Goal: Task Accomplishment & Management: Manage account settings

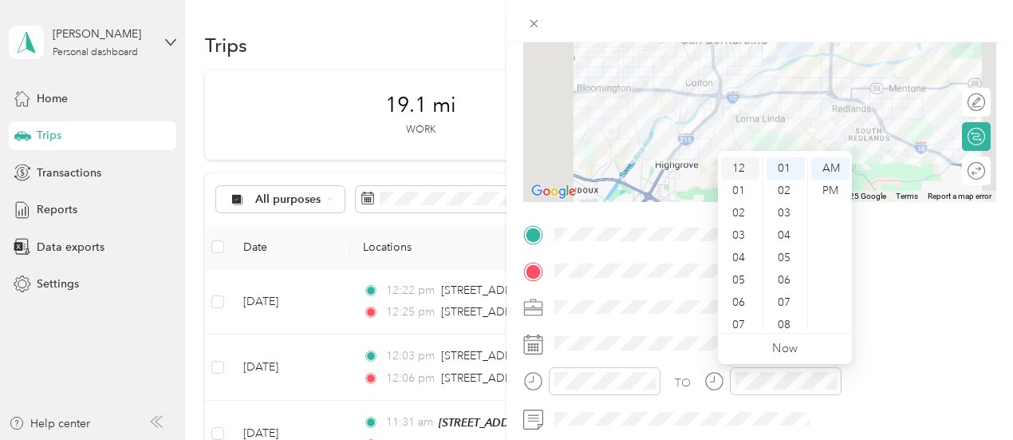
click at [740, 175] on div "12" at bounding box center [740, 168] width 38 height 22
click at [782, 205] on div "48" at bounding box center [786, 203] width 38 height 22
click at [838, 191] on div "PM" at bounding box center [830, 190] width 38 height 22
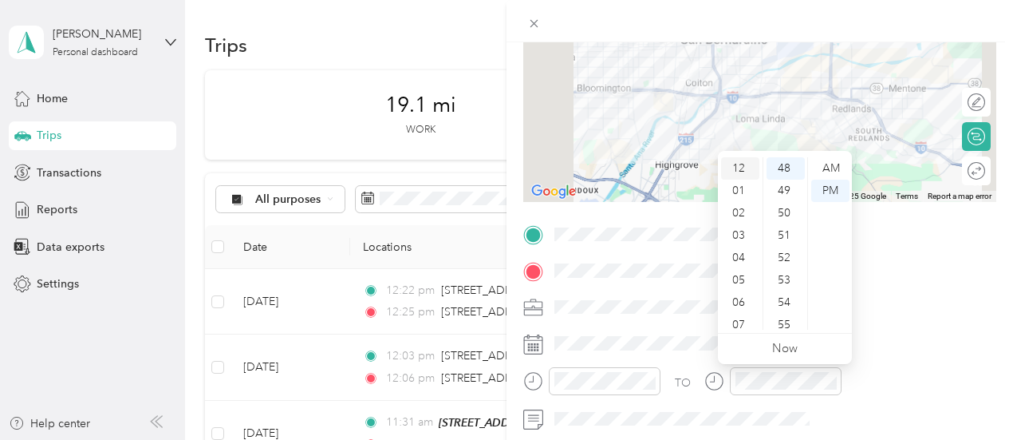
click at [734, 170] on div "12" at bounding box center [740, 168] width 38 height 22
click at [842, 393] on div at bounding box center [786, 381] width 112 height 28
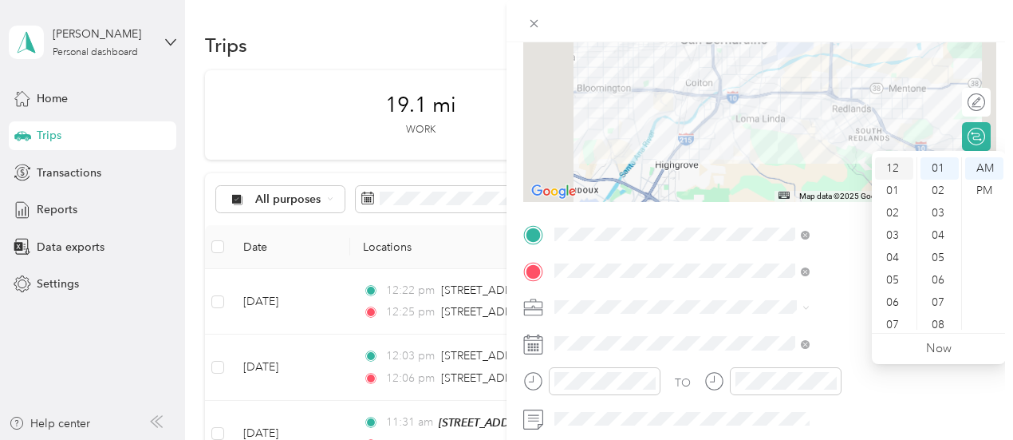
click at [893, 161] on div "12" at bounding box center [894, 168] width 38 height 22
click at [894, 184] on div "01" at bounding box center [894, 190] width 38 height 22
click at [938, 207] on div "17" at bounding box center [940, 206] width 38 height 22
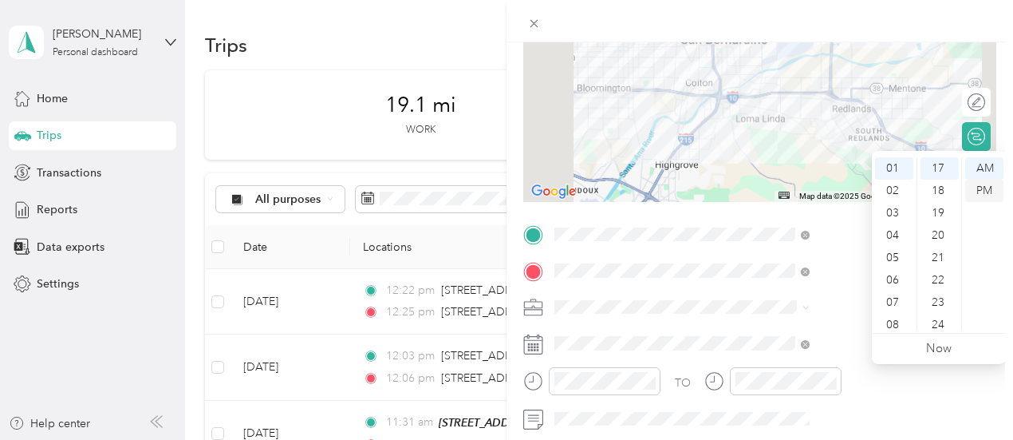
click at [984, 194] on div "PM" at bounding box center [984, 190] width 38 height 22
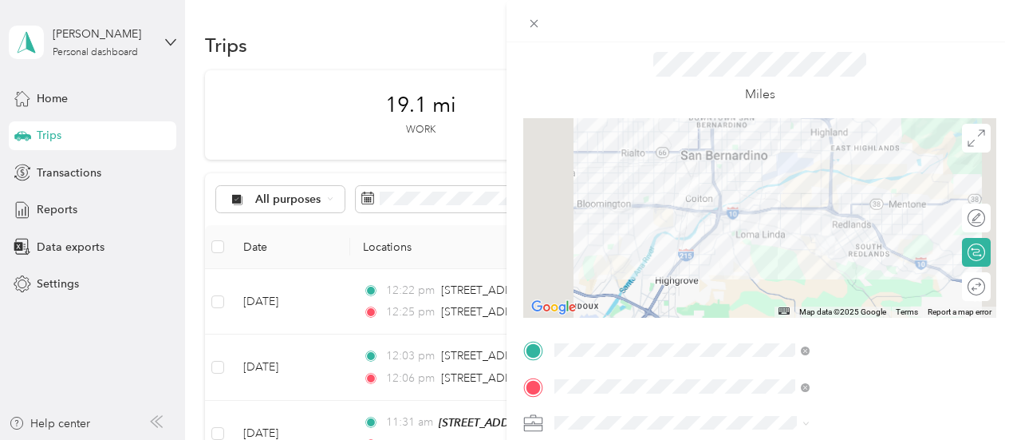
scroll to position [0, 3]
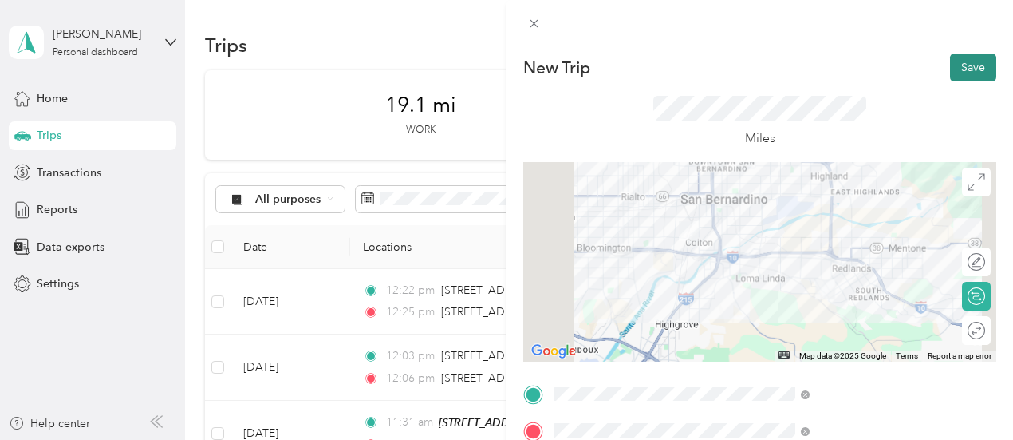
click at [950, 71] on button "Save" at bounding box center [973, 67] width 46 height 28
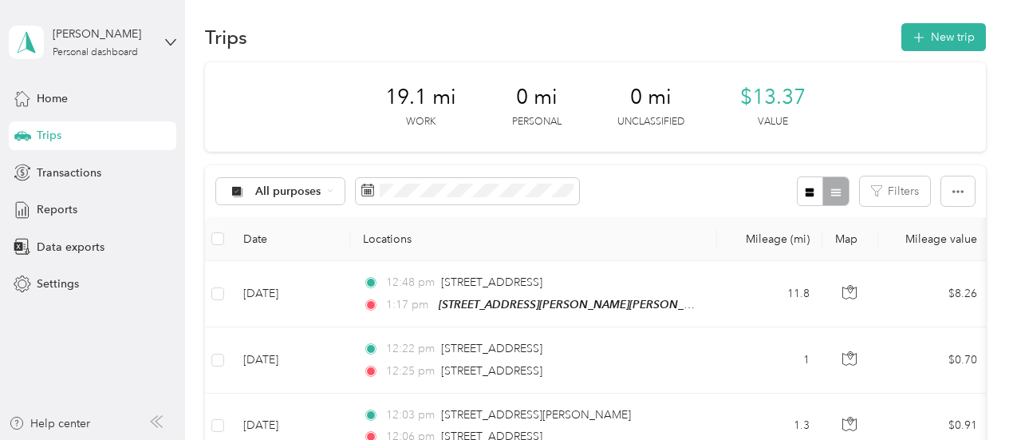
scroll to position [0, 0]
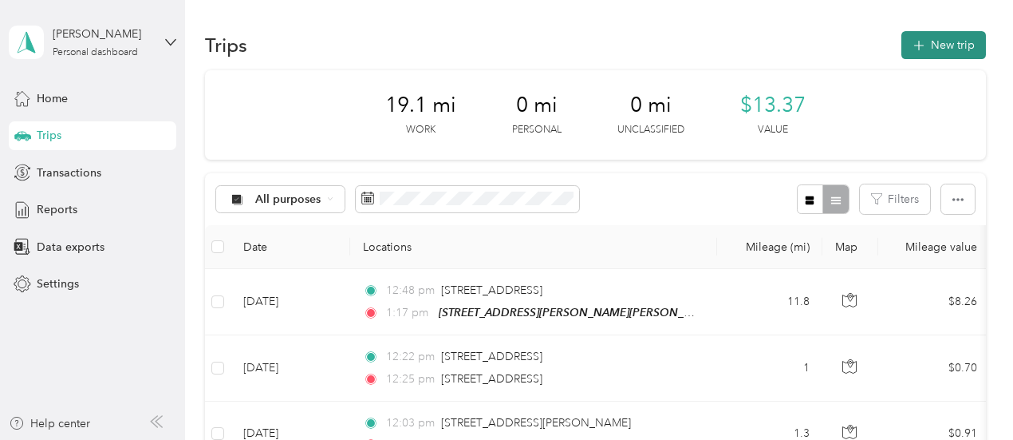
click at [932, 47] on button "New trip" at bounding box center [943, 45] width 85 height 28
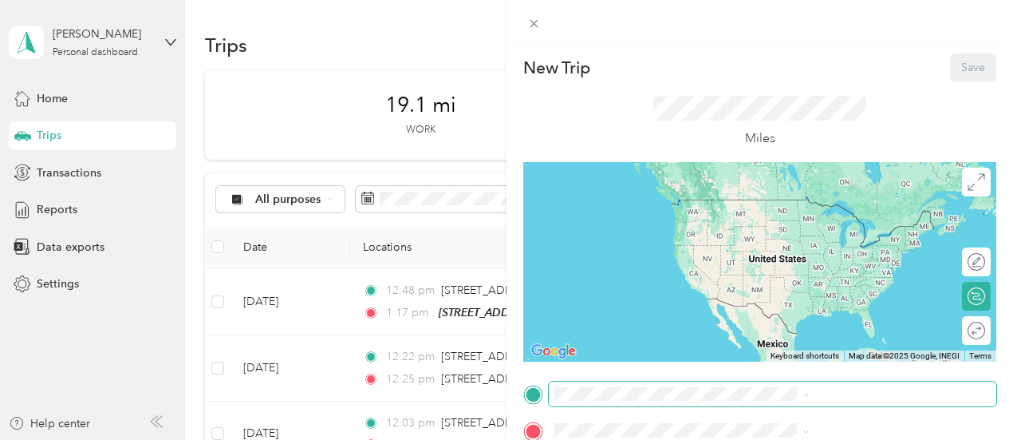
click at [775, 401] on span at bounding box center [773, 394] width 448 height 26
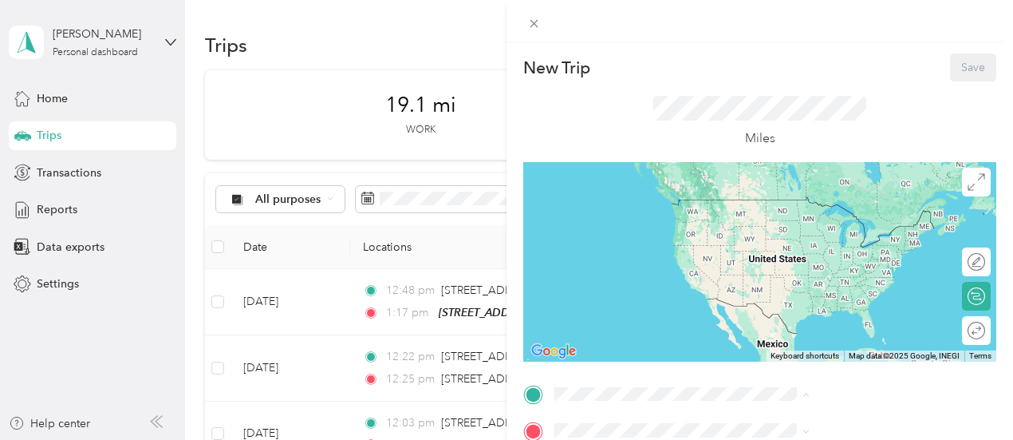
click at [814, 231] on div "[STREET_ADDRESS][PERSON_NAME][PERSON_NAME] [STREET_ADDRESS][PERSON_NAME]" at bounding box center [862, 222] width 219 height 48
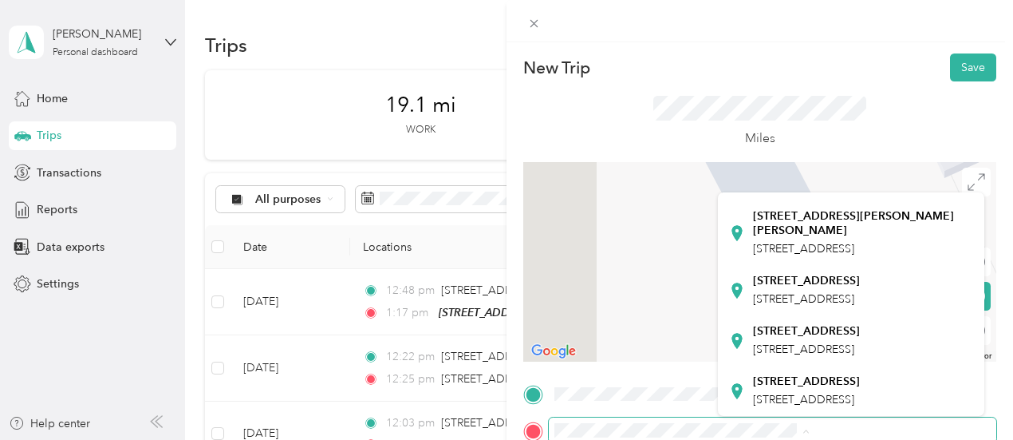
scroll to position [399, 0]
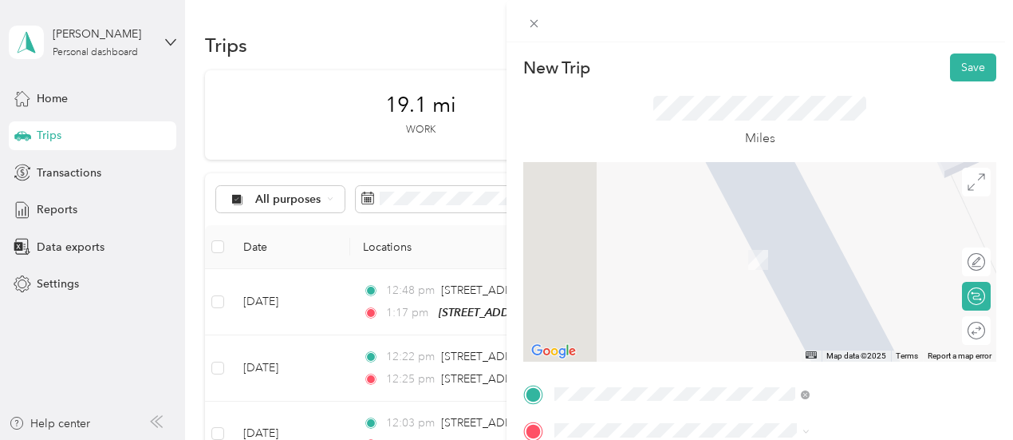
click at [803, 292] on span "[STREET_ADDRESS]" at bounding box center [803, 299] width 101 height 14
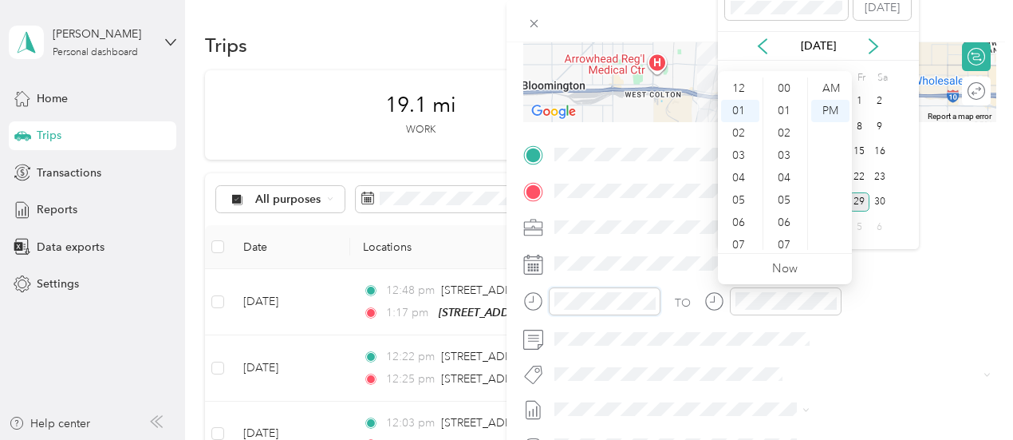
scroll to position [0, 0]
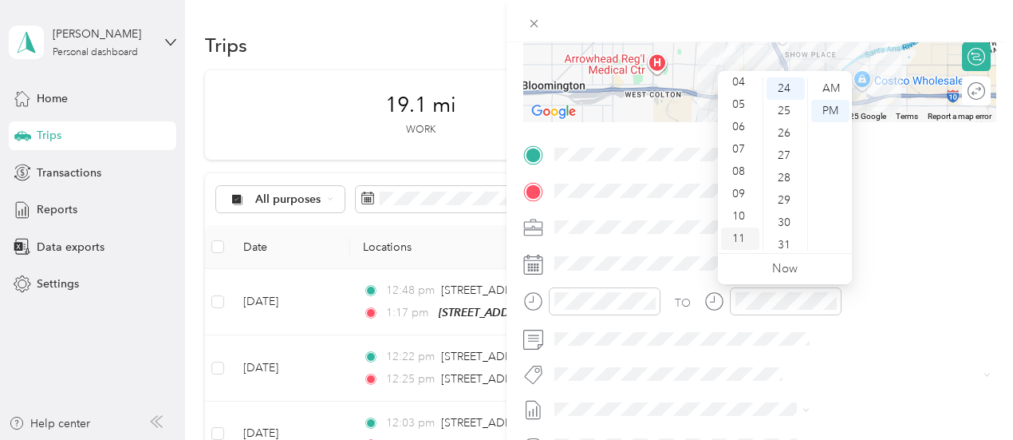
click at [750, 240] on div "11" at bounding box center [740, 238] width 38 height 22
click at [793, 108] on div "25" at bounding box center [786, 111] width 38 height 22
click at [826, 91] on div "AM" at bounding box center [830, 88] width 38 height 22
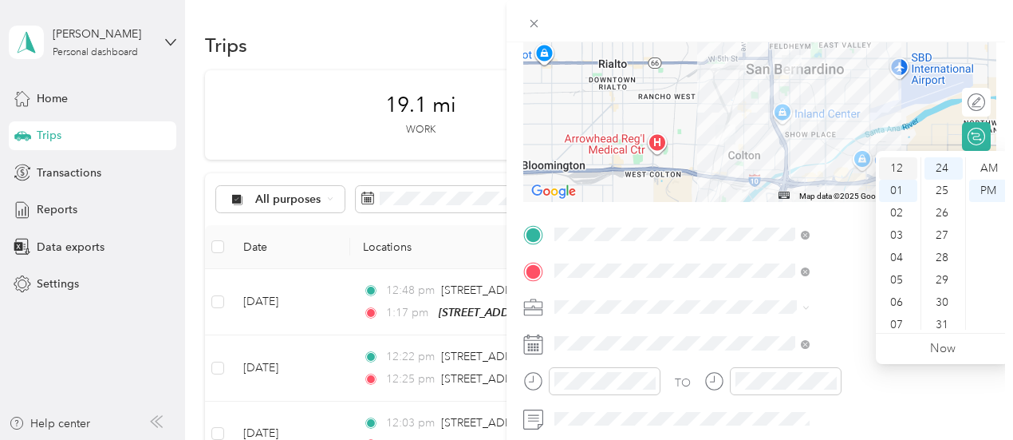
click at [898, 173] on div "12" at bounding box center [898, 168] width 38 height 22
click at [940, 165] on div "06" at bounding box center [944, 165] width 38 height 22
drag, startPoint x: 986, startPoint y: 193, endPoint x: 935, endPoint y: 231, distance: 63.3
click at [986, 193] on div "PM" at bounding box center [988, 190] width 38 height 22
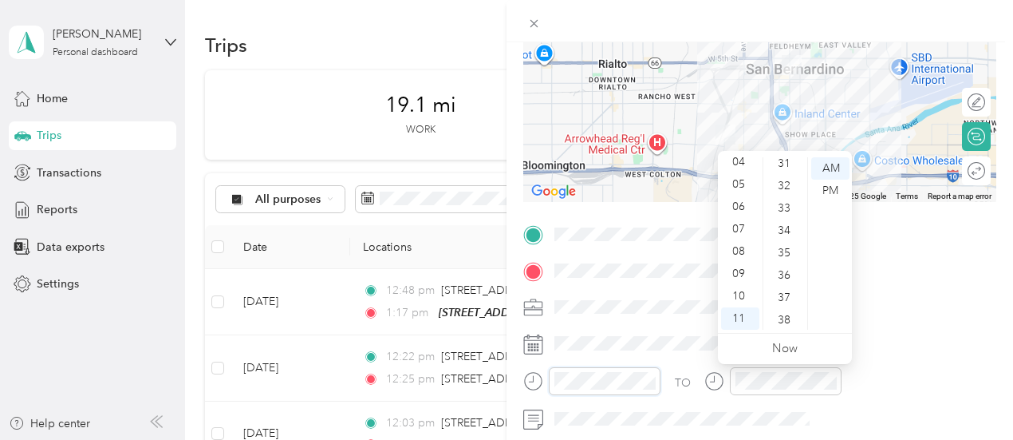
scroll to position [718, 0]
click at [789, 278] on div "37" at bounding box center [786, 277] width 38 height 22
click at [822, 195] on div "PM" at bounding box center [830, 190] width 38 height 22
click at [829, 168] on div "AM" at bounding box center [830, 168] width 38 height 22
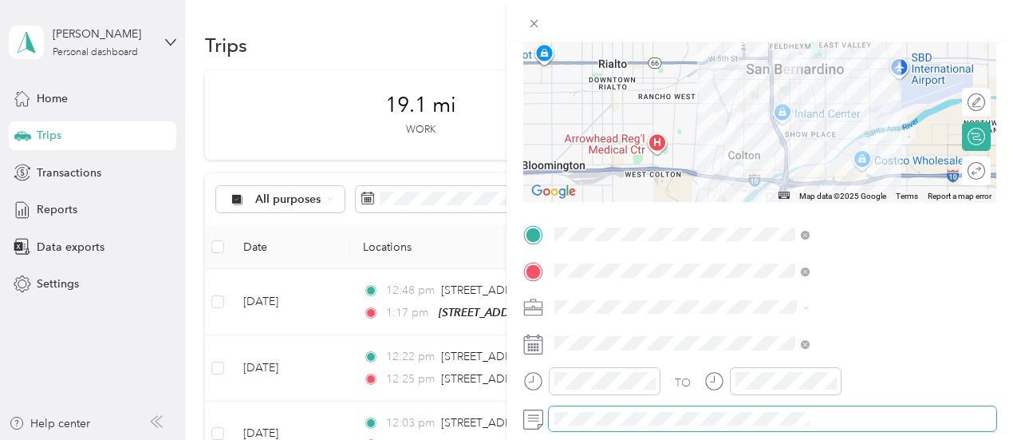
scroll to position [0, 0]
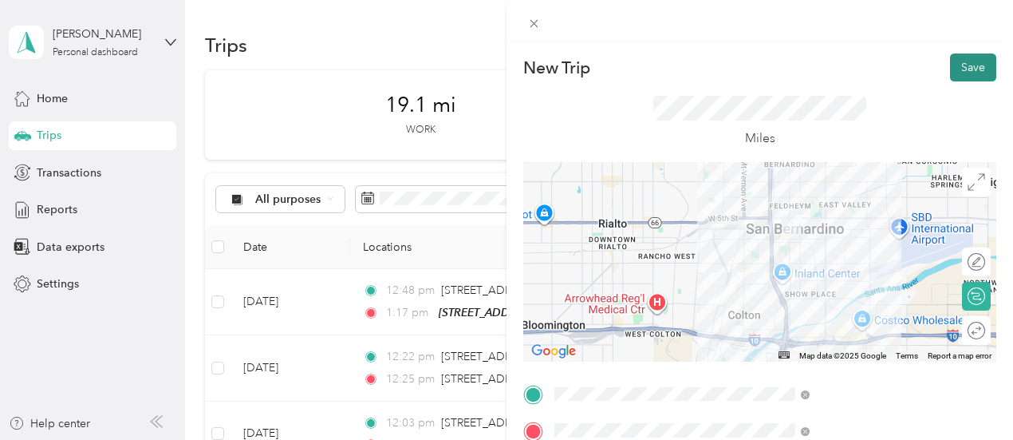
click at [951, 68] on button "Save" at bounding box center [973, 67] width 46 height 28
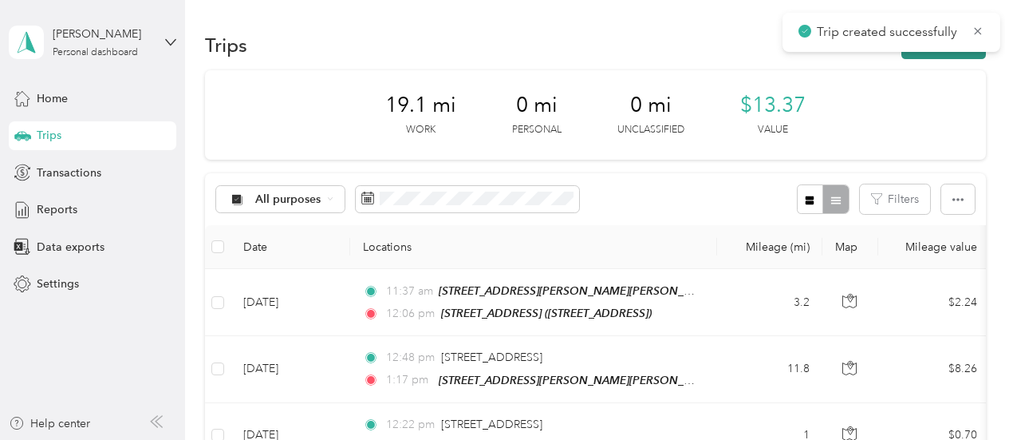
click at [936, 53] on button "New trip" at bounding box center [943, 45] width 85 height 28
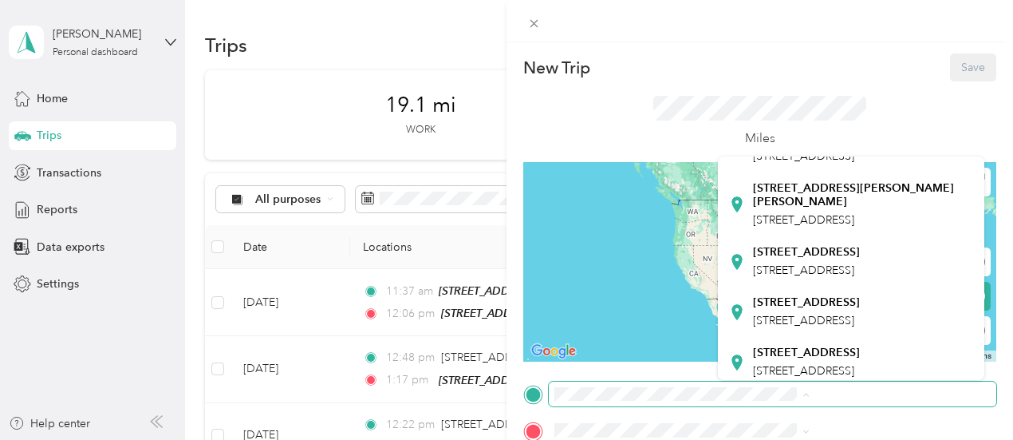
scroll to position [319, 0]
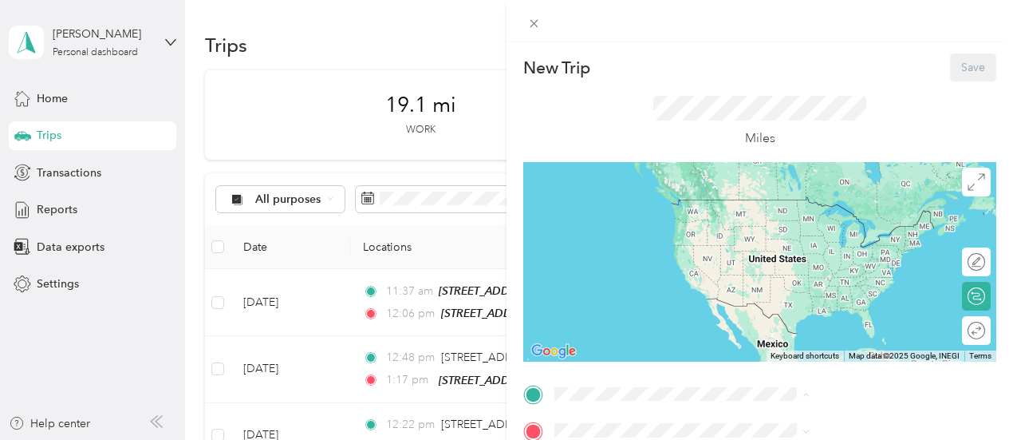
click at [808, 269] on span "[STREET_ADDRESS]" at bounding box center [803, 262] width 101 height 14
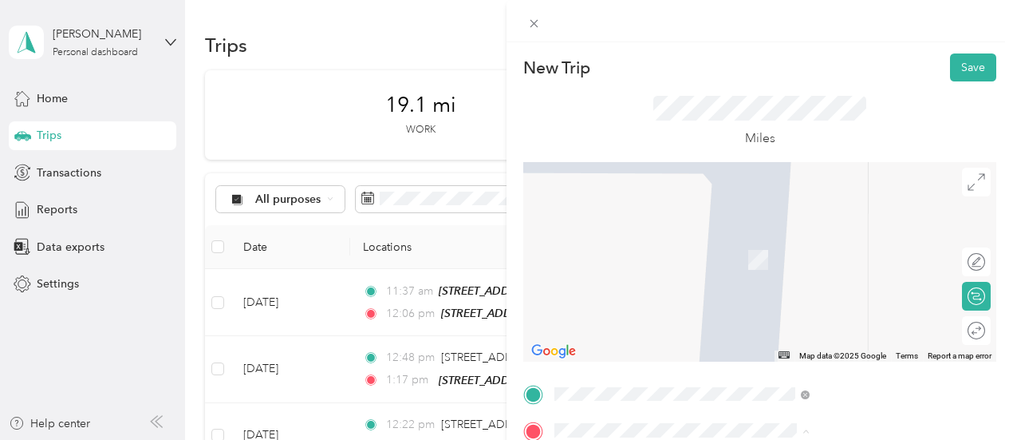
click at [798, 266] on span "[STREET_ADDRESS][PERSON_NAME]" at bounding box center [848, 273] width 190 height 14
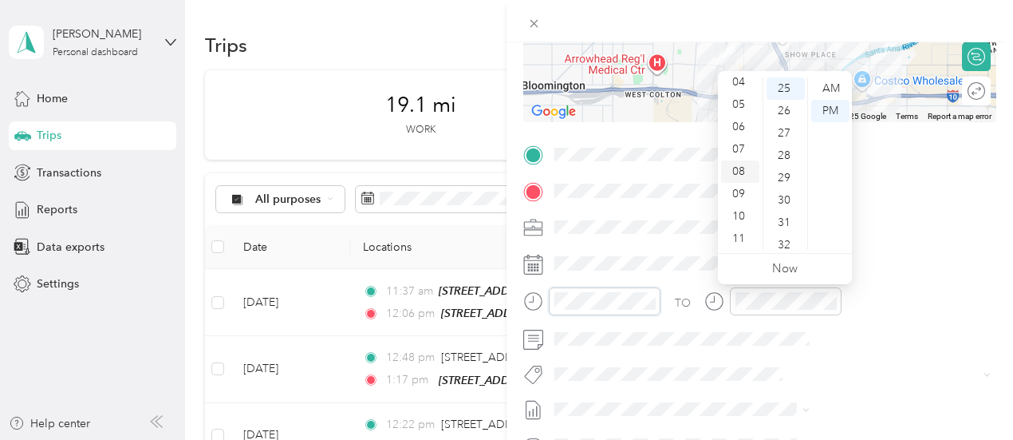
scroll to position [0, 0]
click at [743, 81] on div "12" at bounding box center [740, 88] width 38 height 22
click at [787, 218] on div "42" at bounding box center [786, 229] width 38 height 22
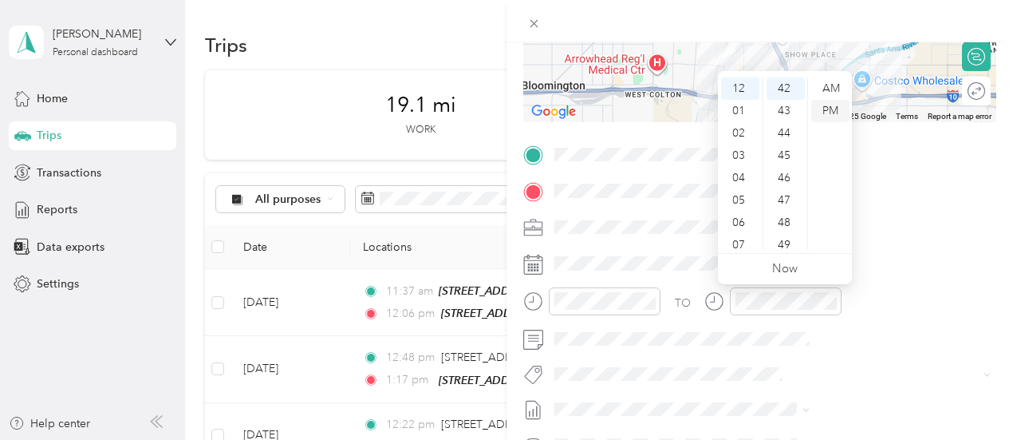
click at [825, 112] on div "PM" at bounding box center [830, 111] width 38 height 22
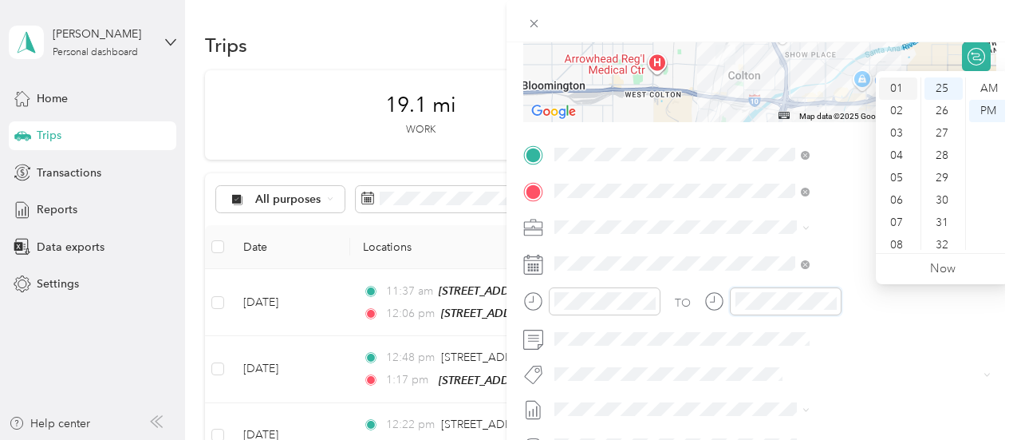
scroll to position [0, 0]
drag, startPoint x: 903, startPoint y: 89, endPoint x: 924, endPoint y: 106, distance: 26.7
click at [903, 89] on div "12" at bounding box center [898, 88] width 38 height 22
click at [946, 120] on div "51" at bounding box center [944, 111] width 38 height 22
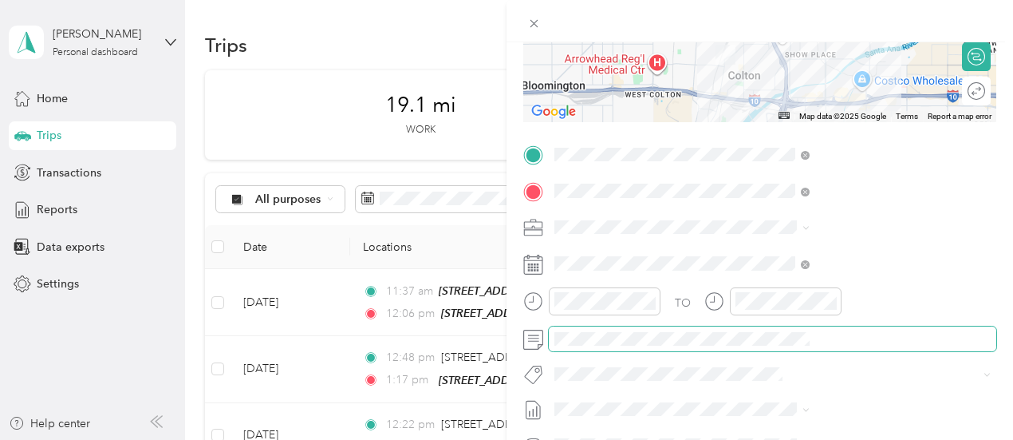
scroll to position [141, 0]
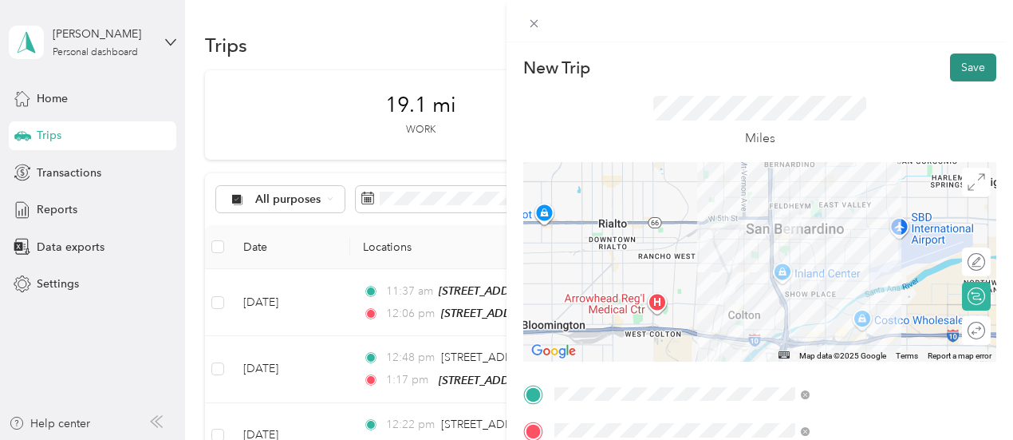
drag, startPoint x: 968, startPoint y: 58, endPoint x: 951, endPoint y: 60, distance: 17.6
click at [969, 58] on button "Save" at bounding box center [973, 67] width 46 height 28
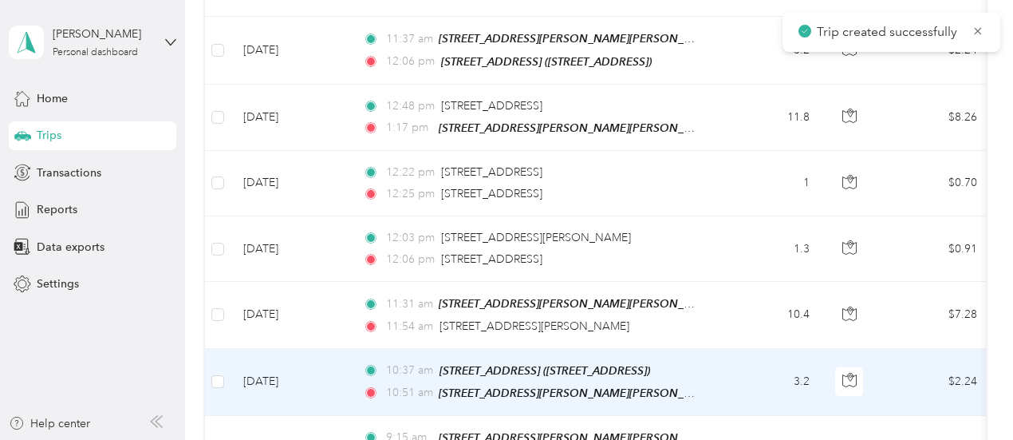
scroll to position [0, 0]
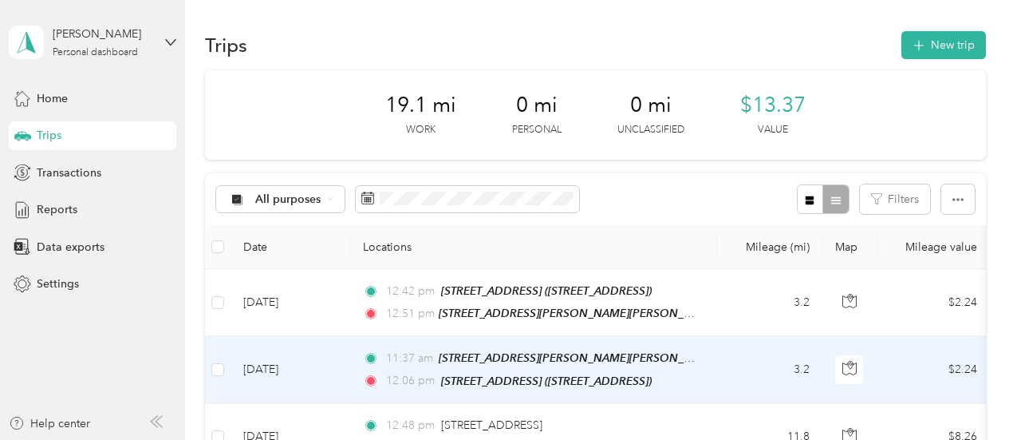
click at [708, 346] on td "11:37 am [STREET_ADDRESS][PERSON_NAME][PERSON_NAME] ([STREET_ADDRESS][PERSON_NA…" at bounding box center [533, 369] width 367 height 67
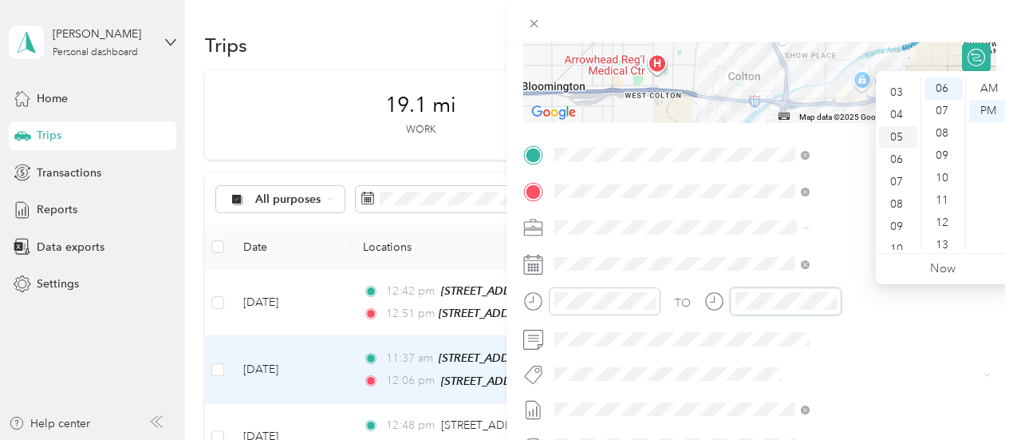
scroll to position [96, 0]
click at [909, 239] on div "11" at bounding box center [898, 238] width 38 height 22
click at [948, 112] on div "46" at bounding box center [944, 108] width 38 height 22
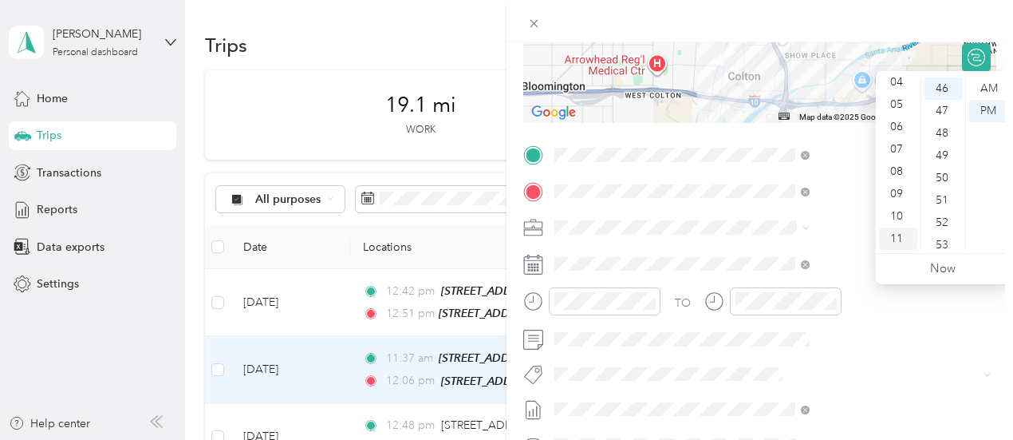
click at [886, 236] on div "11" at bounding box center [898, 238] width 38 height 22
click at [1000, 94] on div "AM" at bounding box center [988, 88] width 38 height 22
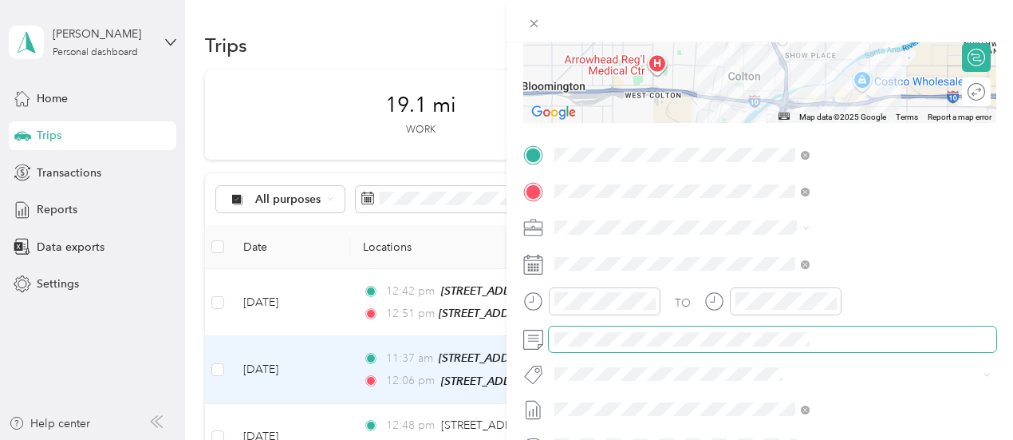
scroll to position [2, 0]
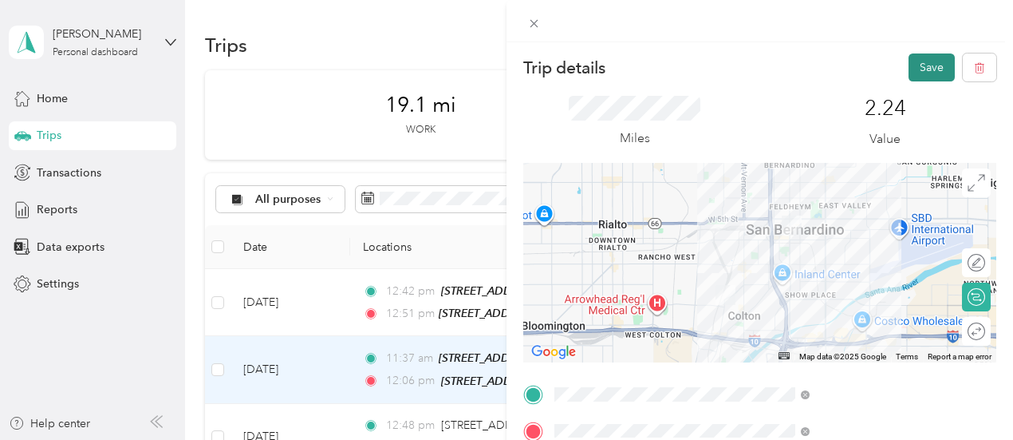
click at [921, 61] on button "Save" at bounding box center [932, 67] width 46 height 28
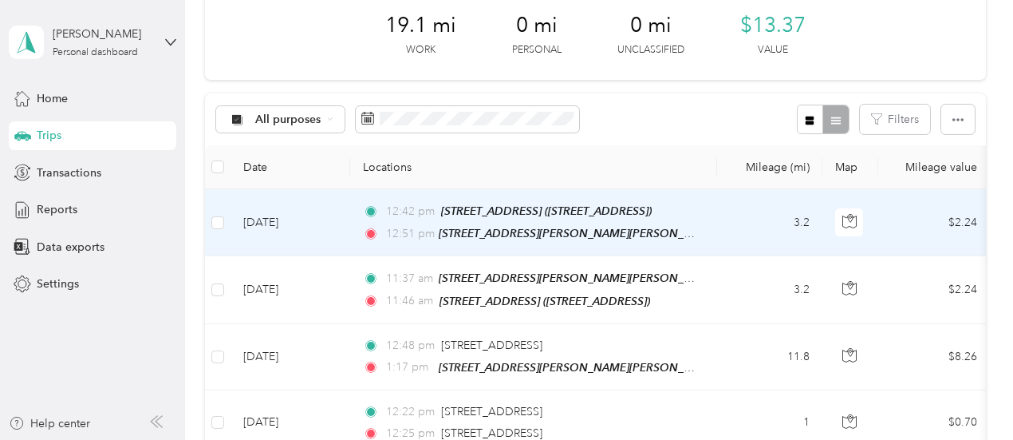
scroll to position [29, 0]
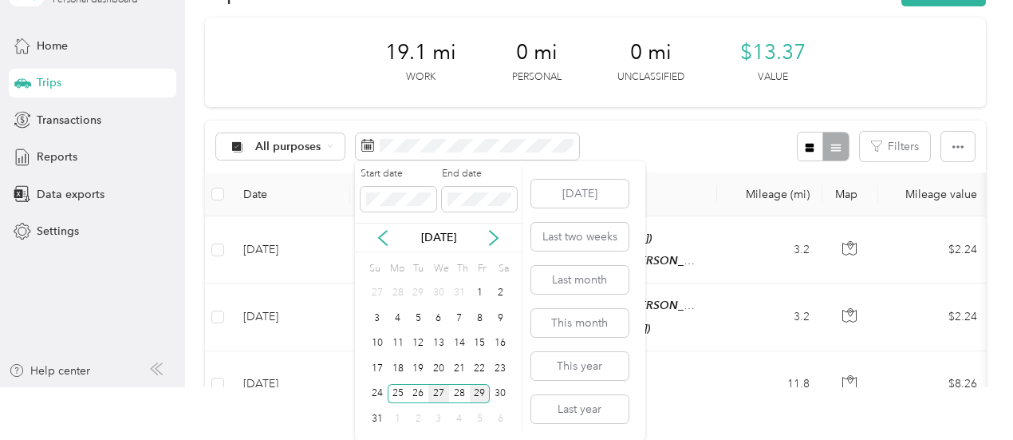
click at [436, 391] on div "27" at bounding box center [438, 394] width 21 height 20
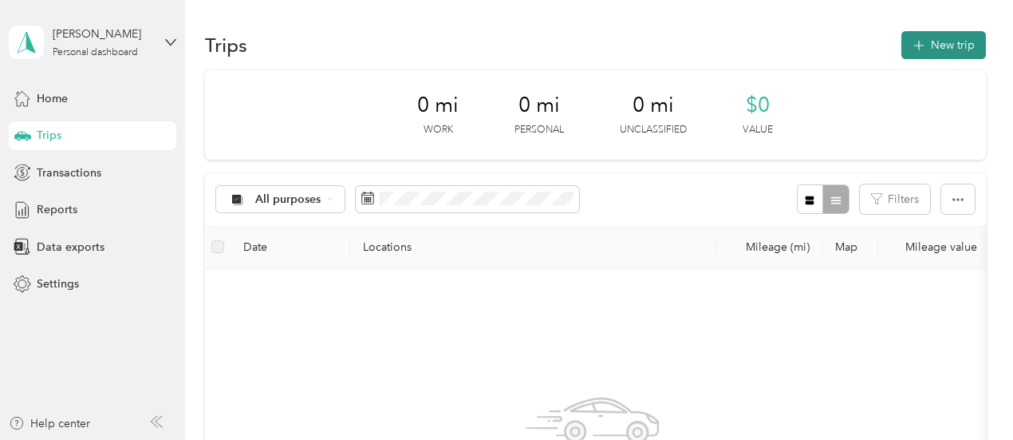
click at [912, 51] on icon "button" at bounding box center [918, 46] width 18 height 18
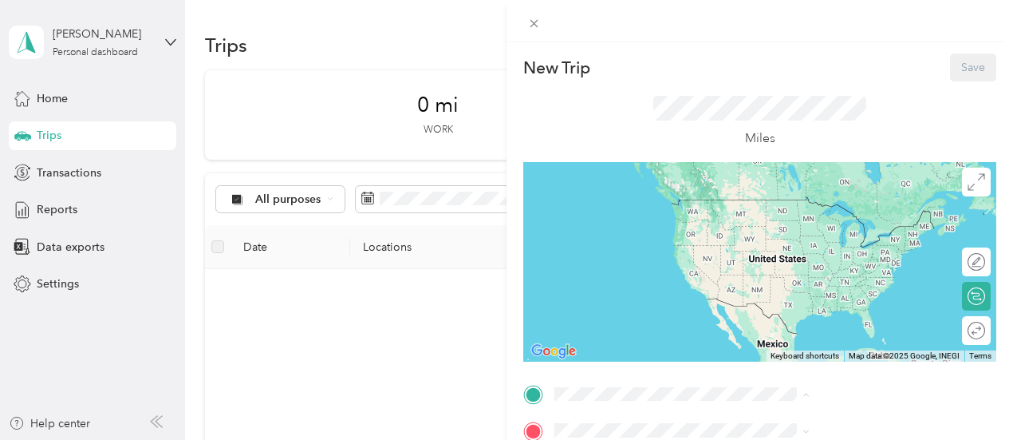
click at [795, 237] on span "[STREET_ADDRESS][PERSON_NAME]" at bounding box center [848, 238] width 190 height 14
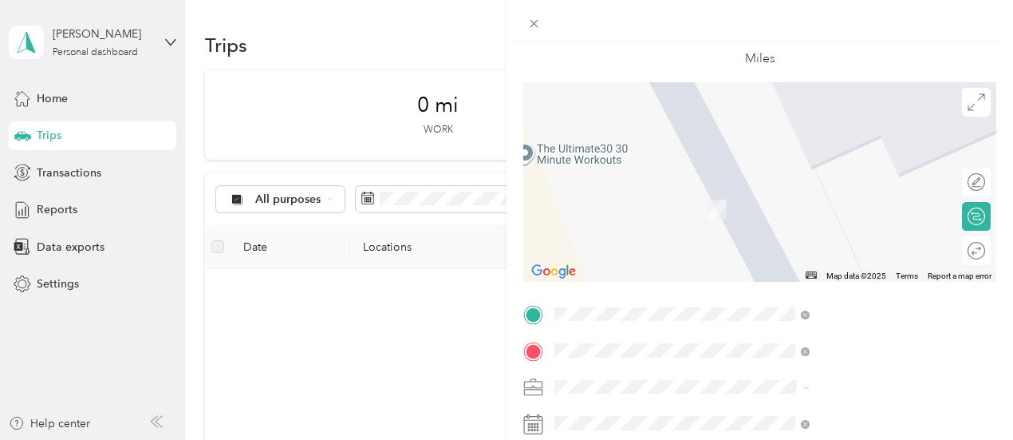
click at [807, 264] on span "[STREET_ADDRESS][US_STATE]" at bounding box center [833, 257] width 160 height 14
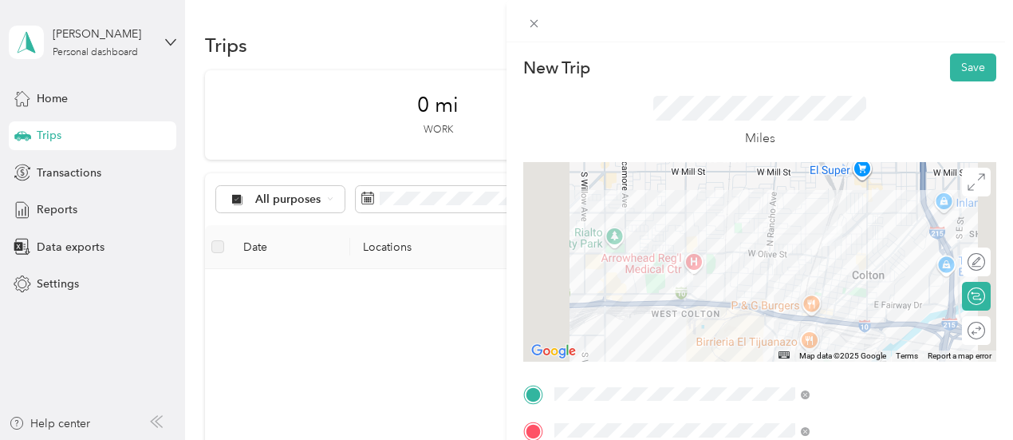
click at [897, 275] on div at bounding box center [759, 261] width 473 height 199
click at [847, 244] on div at bounding box center [759, 261] width 473 height 199
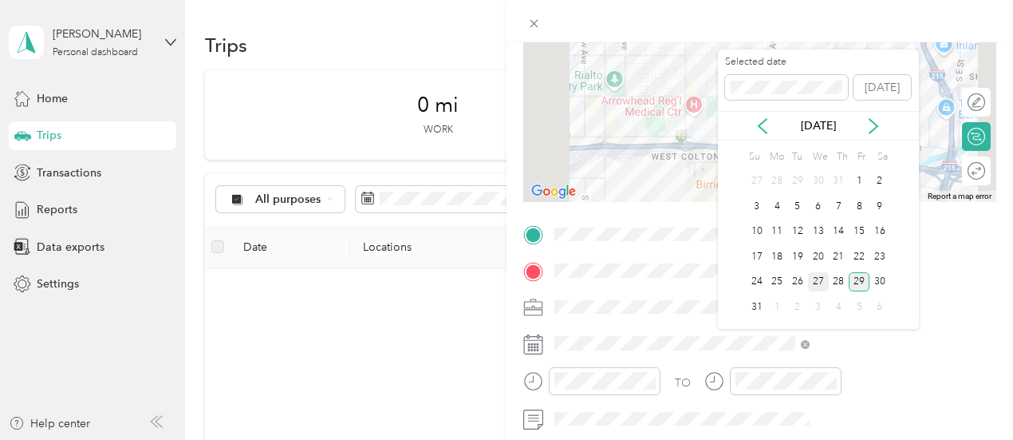
click at [814, 278] on div "27" at bounding box center [818, 282] width 21 height 20
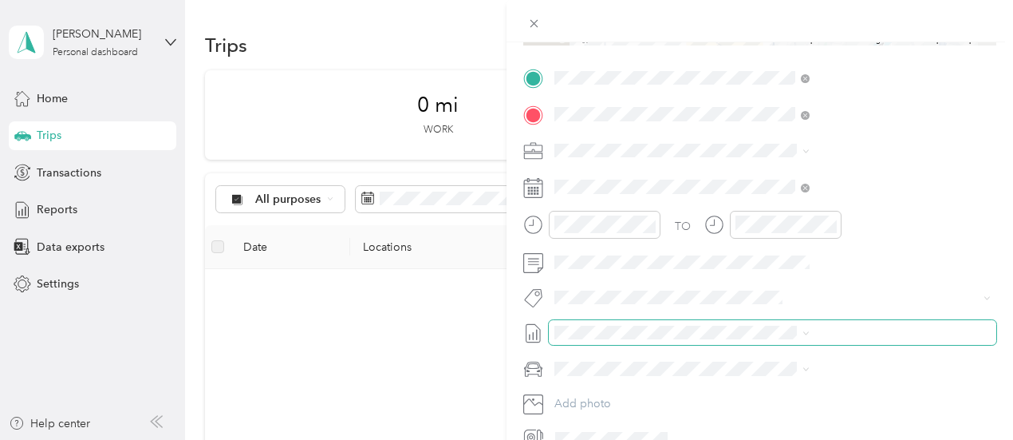
scroll to position [319, 0]
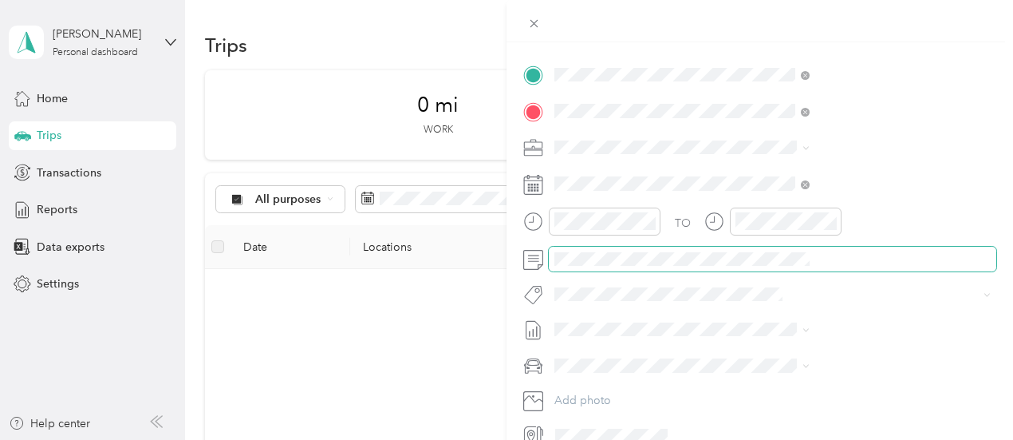
click at [749, 266] on span at bounding box center [773, 259] width 448 height 26
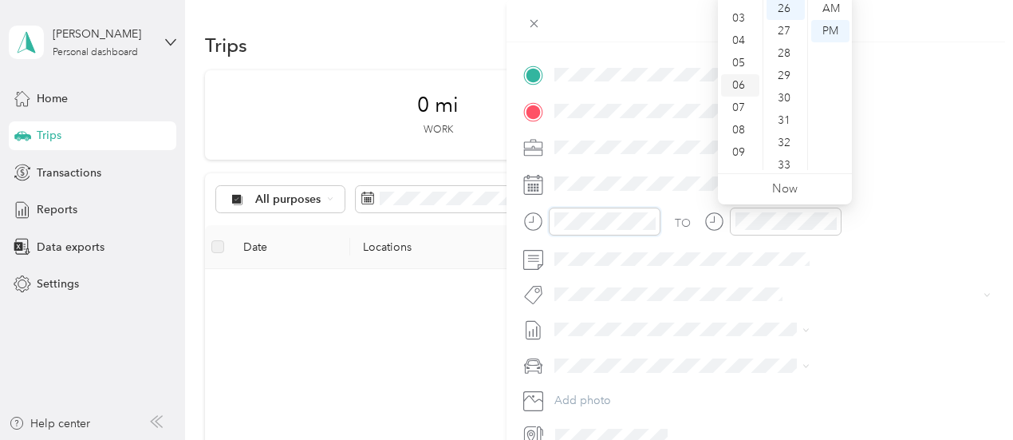
scroll to position [96, 0]
click at [738, 138] on div "10" at bounding box center [740, 136] width 38 height 22
click at [786, 89] on div "19" at bounding box center [786, 92] width 38 height 22
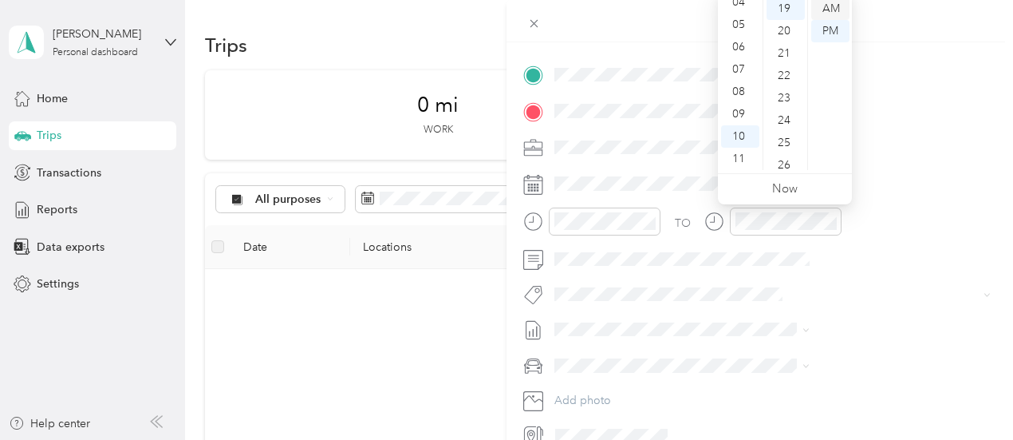
click at [839, 9] on div "AM" at bounding box center [830, 9] width 38 height 22
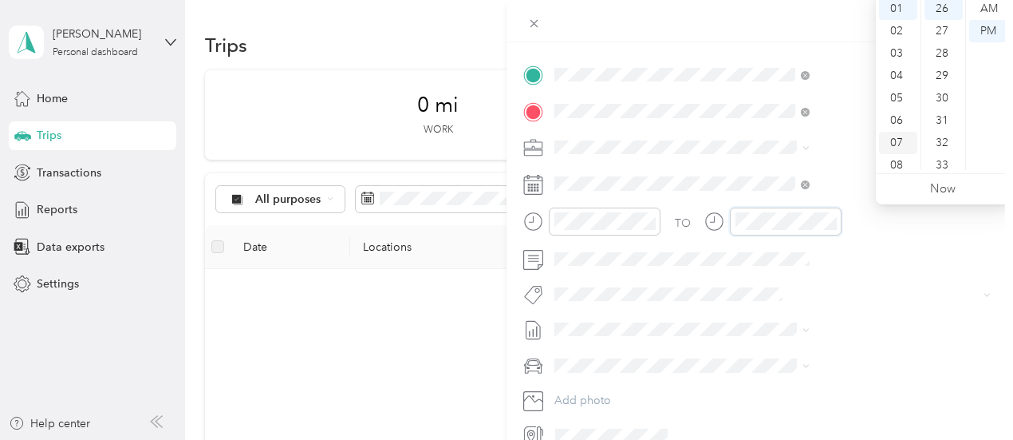
scroll to position [96, 0]
click at [905, 135] on div "10" at bounding box center [898, 136] width 38 height 22
click at [952, 77] on div "26" at bounding box center [944, 88] width 38 height 22
click at [950, 92] on div "26" at bounding box center [944, 88] width 38 height 22
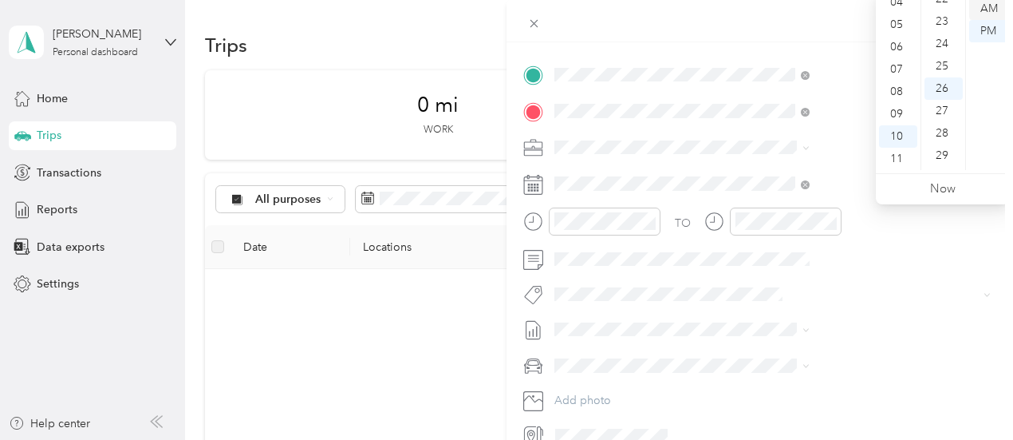
drag, startPoint x: 996, startPoint y: 2, endPoint x: 985, endPoint y: 20, distance: 20.4
click at [995, 2] on div "AM" at bounding box center [988, 9] width 38 height 22
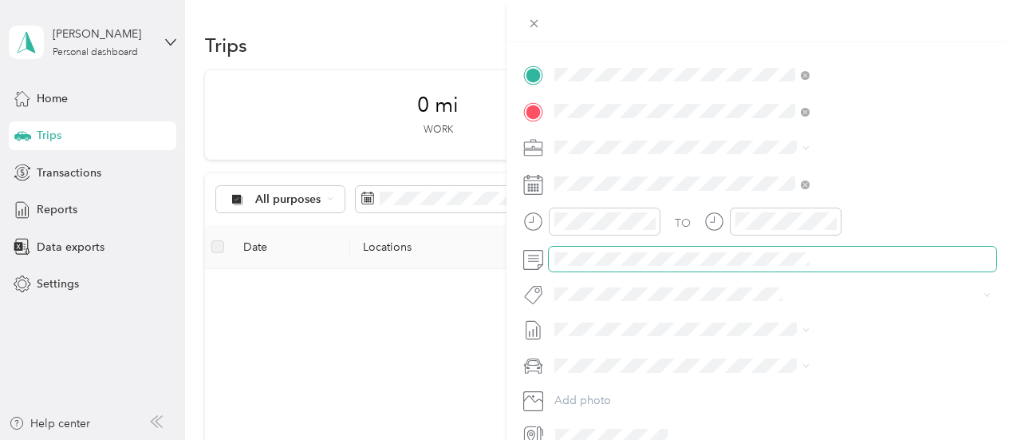
scroll to position [0, 0]
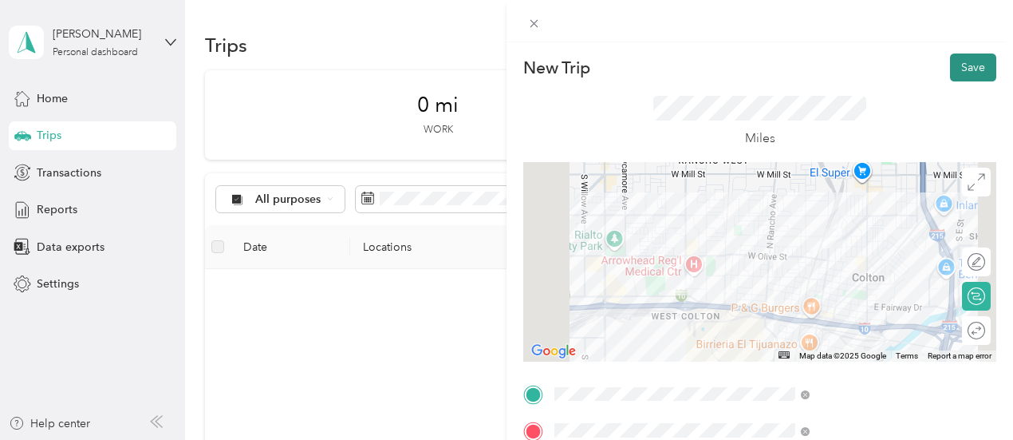
click at [959, 64] on button "Save" at bounding box center [973, 67] width 46 height 28
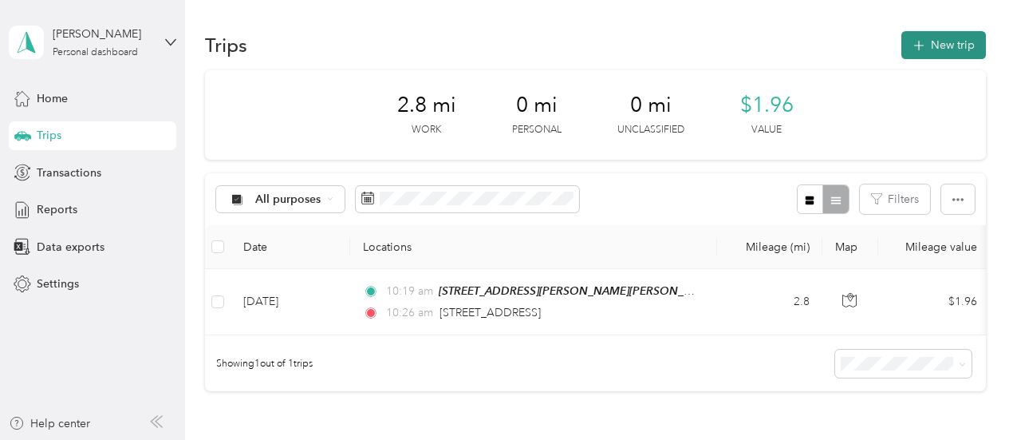
click at [913, 45] on icon "button" at bounding box center [918, 46] width 18 height 18
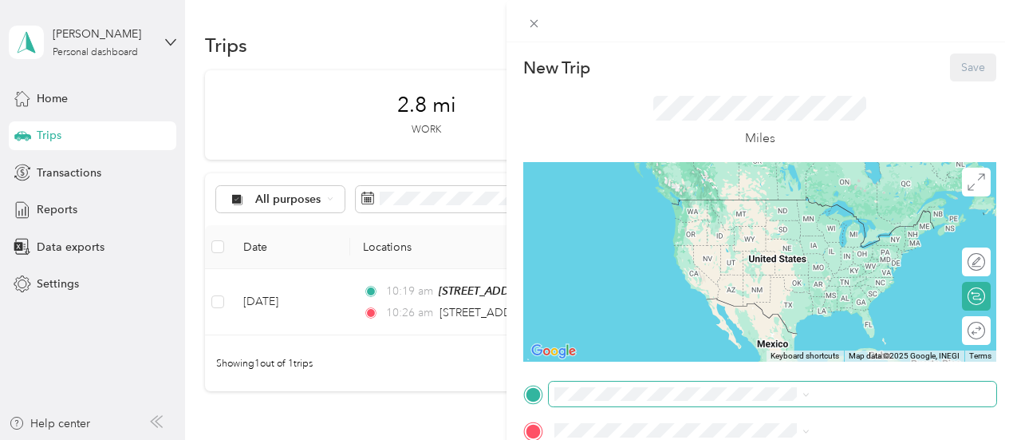
click at [871, 401] on span at bounding box center [773, 394] width 448 height 26
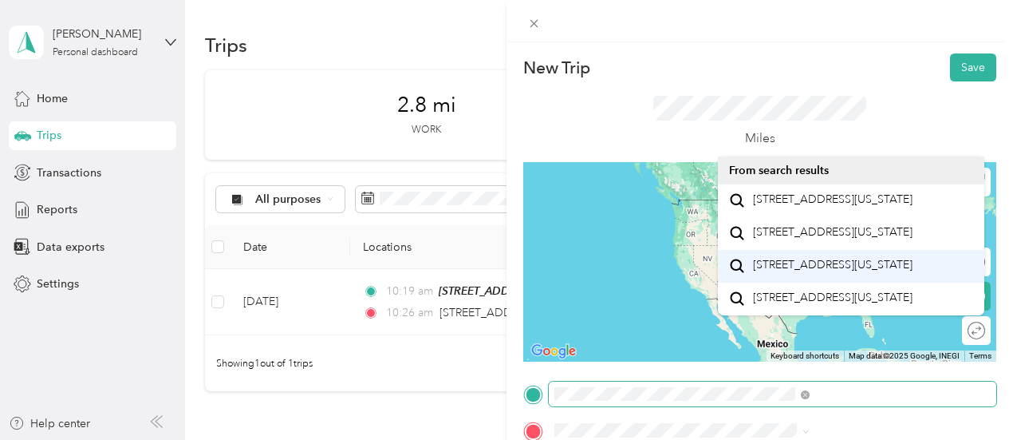
scroll to position [25, 0]
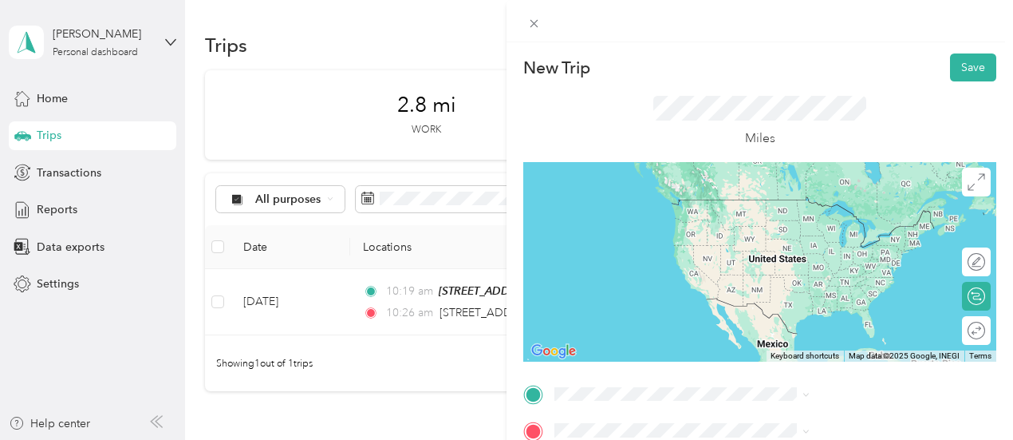
click at [812, 305] on span "[STREET_ADDRESS][US_STATE]" at bounding box center [833, 297] width 160 height 14
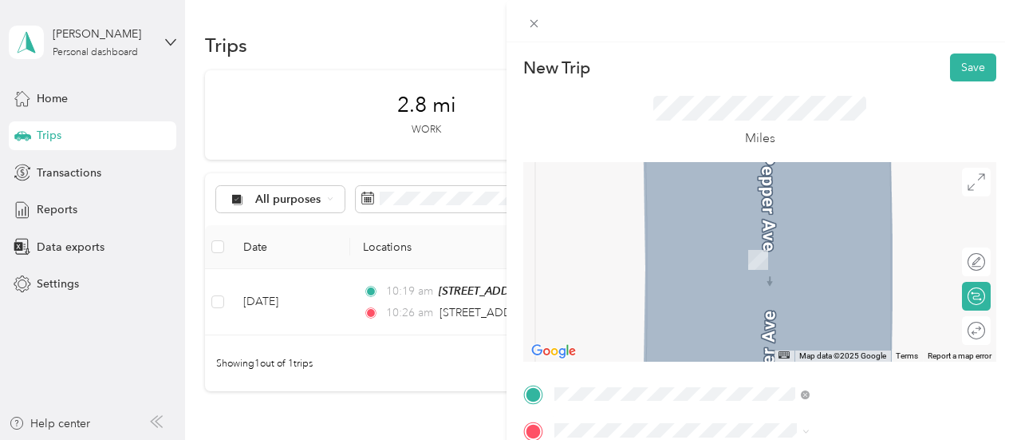
click at [759, 248] on span "[STREET_ADDRESS][PERSON_NAME][US_STATE]" at bounding box center [862, 242] width 219 height 28
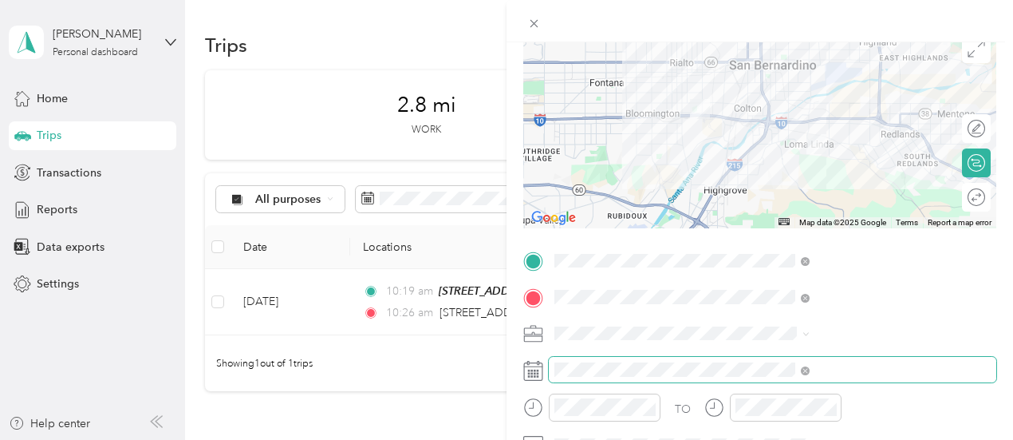
scroll to position [160, 0]
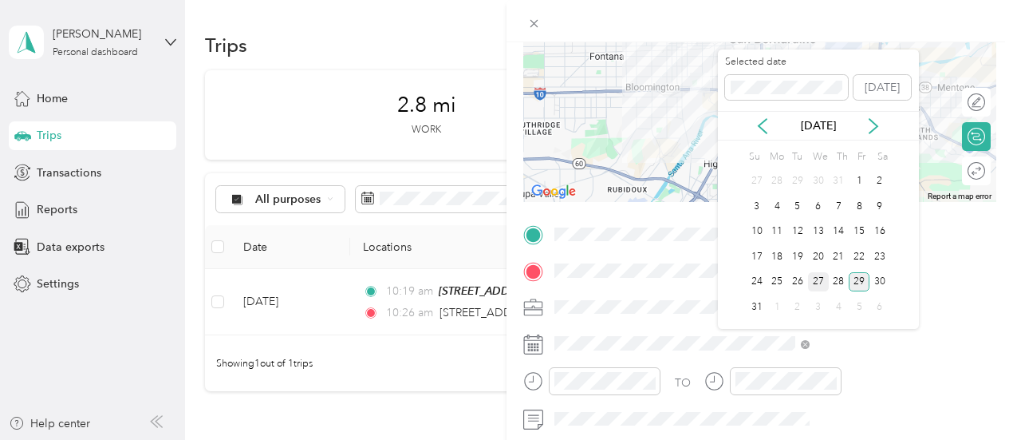
click at [814, 282] on div "27" at bounding box center [818, 282] width 21 height 20
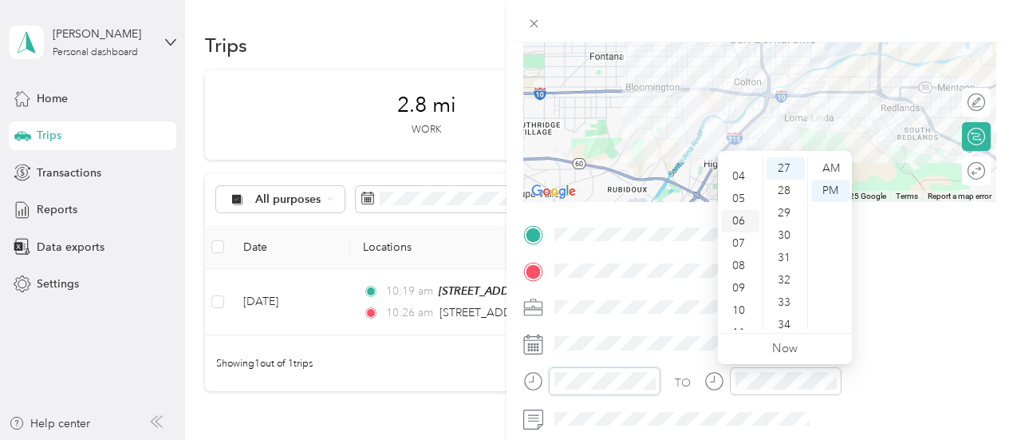
scroll to position [96, 0]
click at [743, 311] on div "11" at bounding box center [740, 318] width 38 height 22
click at [790, 199] on div "39" at bounding box center [786, 197] width 38 height 22
click at [783, 196] on div "37" at bounding box center [786, 203] width 38 height 22
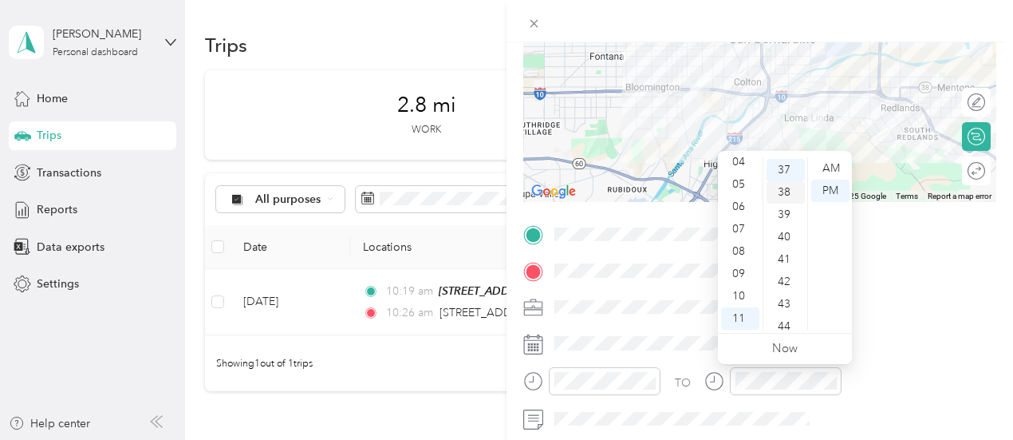
scroll to position [826, 0]
click at [830, 172] on div "AM" at bounding box center [830, 168] width 38 height 22
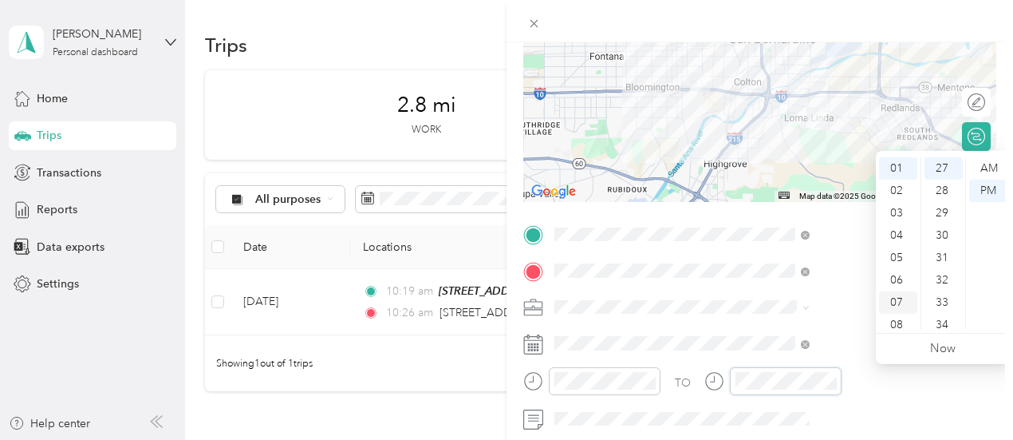
scroll to position [96, 0]
click at [891, 321] on div "11" at bounding box center [898, 318] width 38 height 22
click at [948, 249] on div "52" at bounding box center [944, 248] width 38 height 22
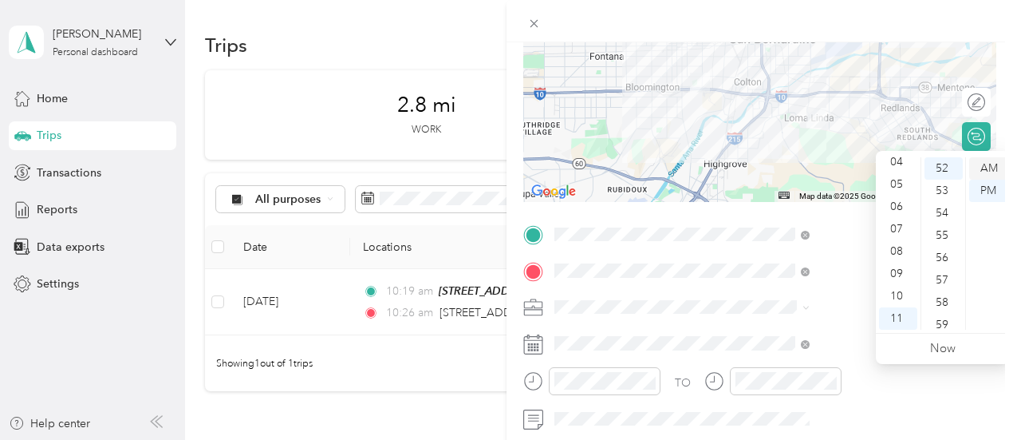
click at [988, 175] on div "AM" at bounding box center [988, 168] width 38 height 22
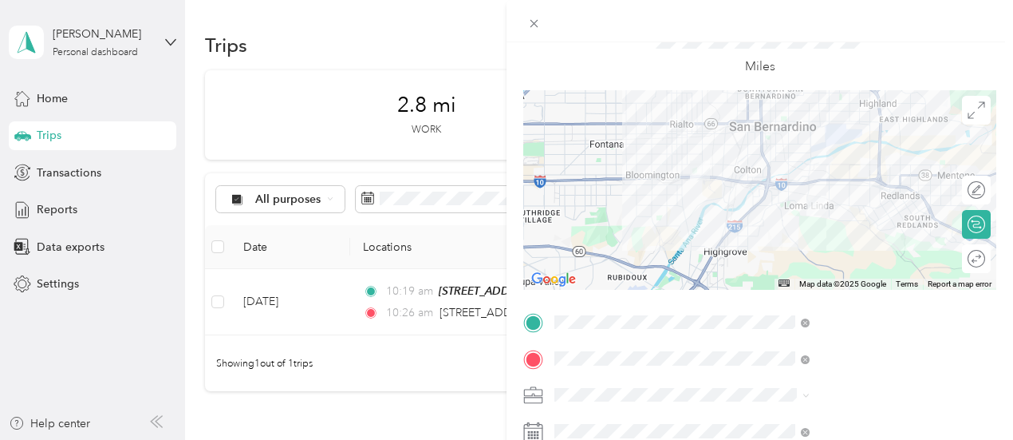
scroll to position [0, 0]
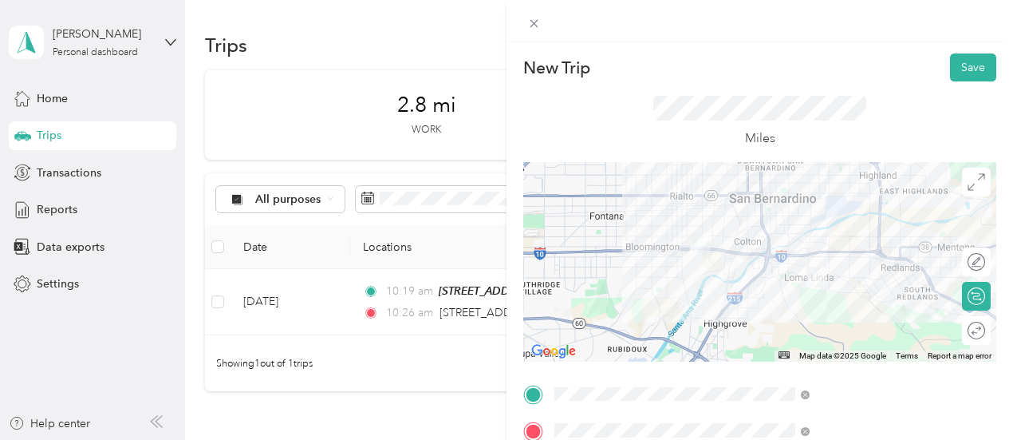
click at [857, 269] on div at bounding box center [759, 261] width 473 height 199
click at [958, 74] on button "Save" at bounding box center [973, 67] width 46 height 28
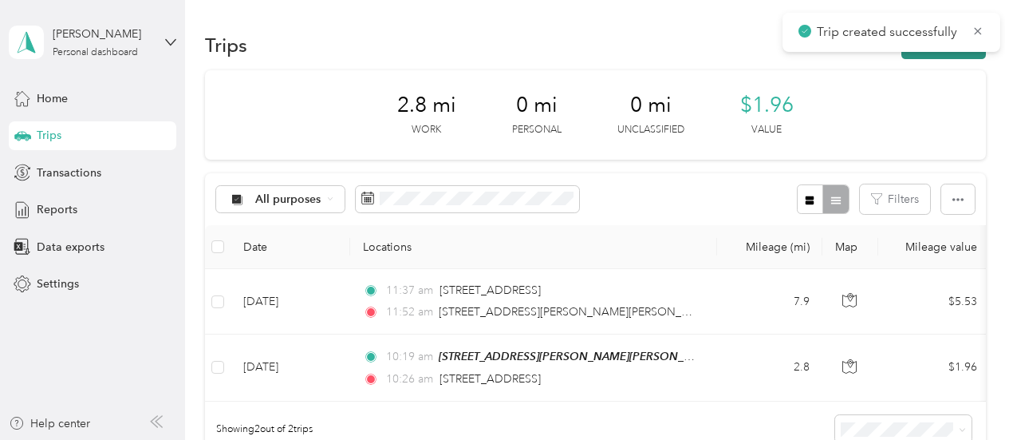
click at [907, 53] on button "New trip" at bounding box center [943, 45] width 85 height 28
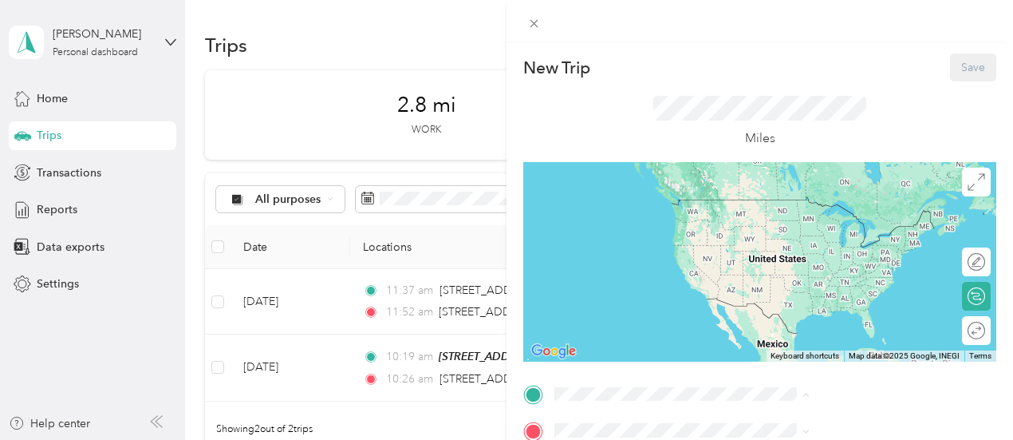
click at [782, 227] on div "[STREET_ADDRESS][PERSON_NAME][PERSON_NAME] [STREET_ADDRESS][PERSON_NAME]" at bounding box center [862, 222] width 219 height 48
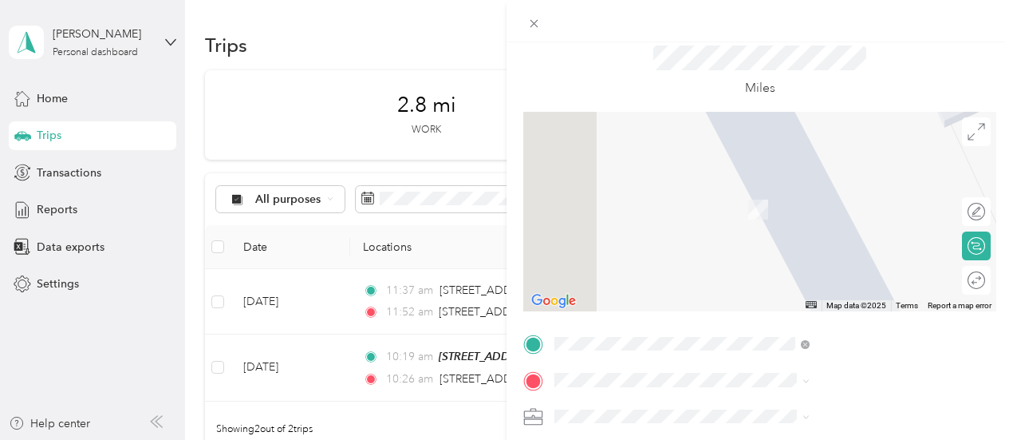
scroll to position [80, 0]
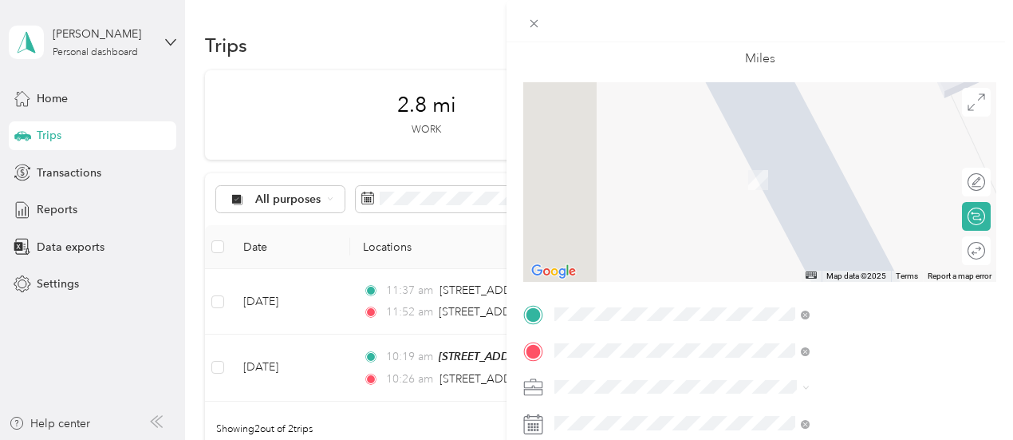
click at [814, 266] on div "[STREET_ADDRESS][PERSON_NAME][US_STATE]" at bounding box center [851, 283] width 244 height 34
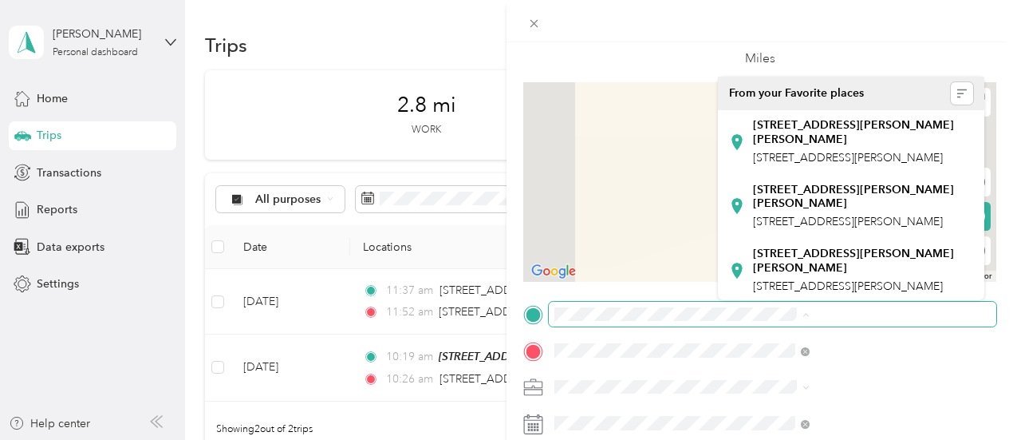
click at [976, 350] on iframe at bounding box center [968, 394] width 89 height 89
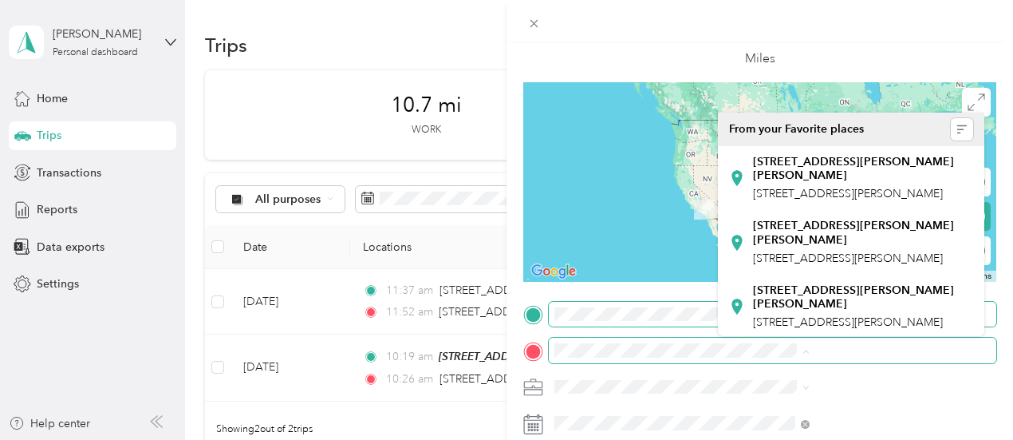
click at [775, 374] on span at bounding box center [773, 387] width 448 height 26
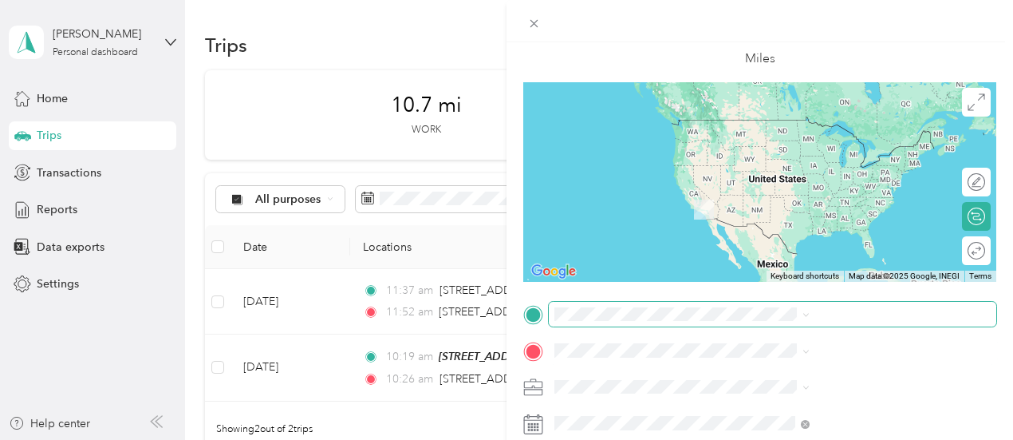
click at [779, 175] on span "[STREET_ADDRESS][PERSON_NAME][US_STATE]" at bounding box center [862, 163] width 219 height 28
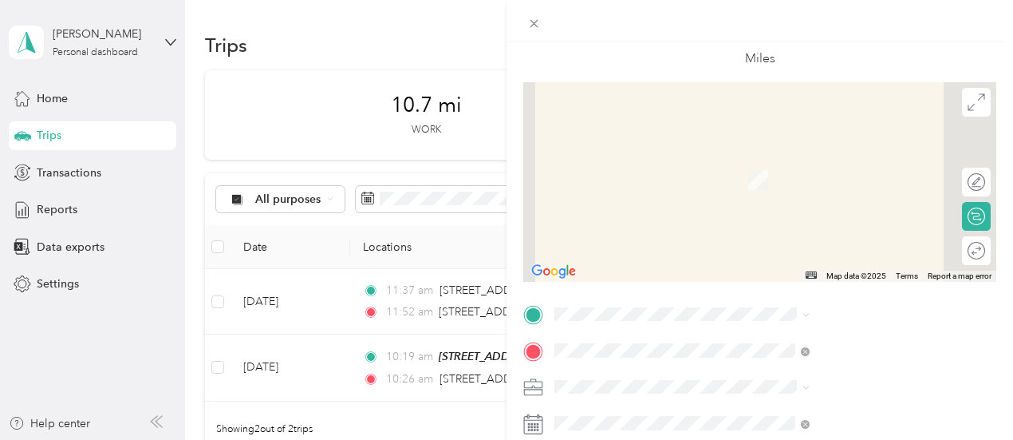
click at [785, 117] on span "[STREET_ADDRESS][PERSON_NAME][US_STATE]" at bounding box center [862, 126] width 219 height 28
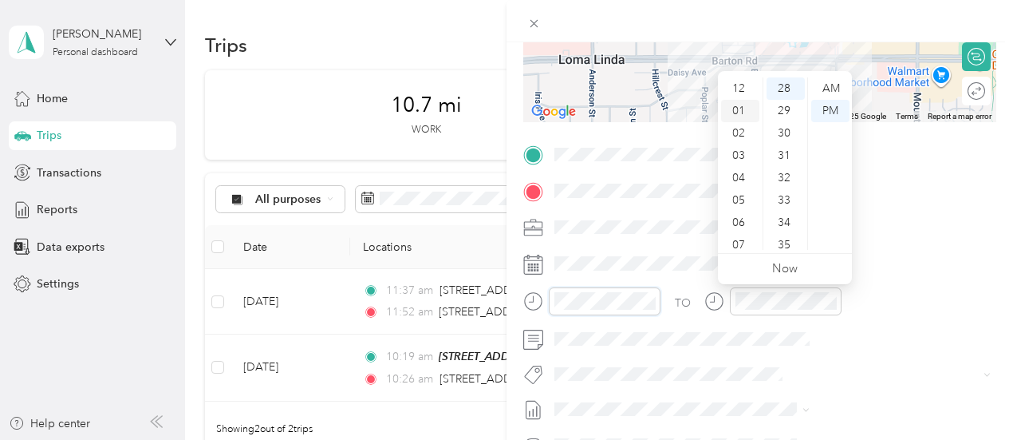
scroll to position [0, 0]
click at [739, 89] on div "12" at bounding box center [740, 88] width 38 height 22
click at [780, 153] on div "13" at bounding box center [786, 152] width 38 height 22
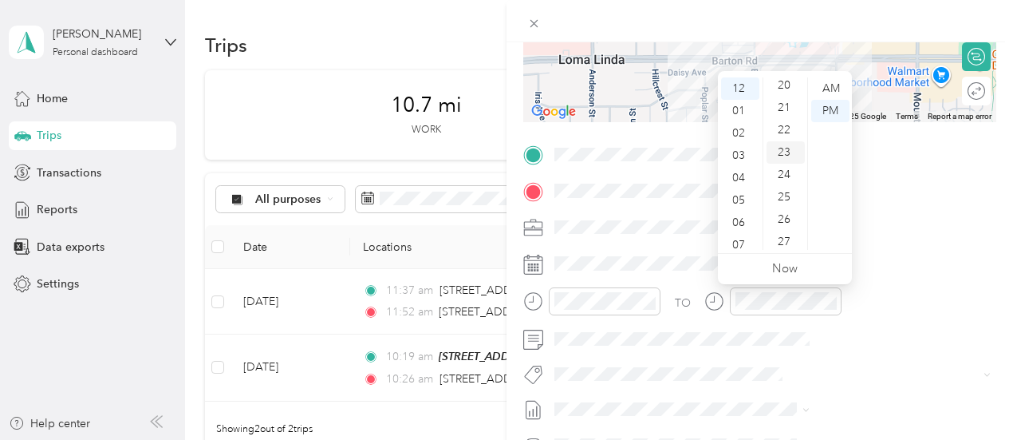
click at [781, 152] on div "23" at bounding box center [786, 152] width 38 height 22
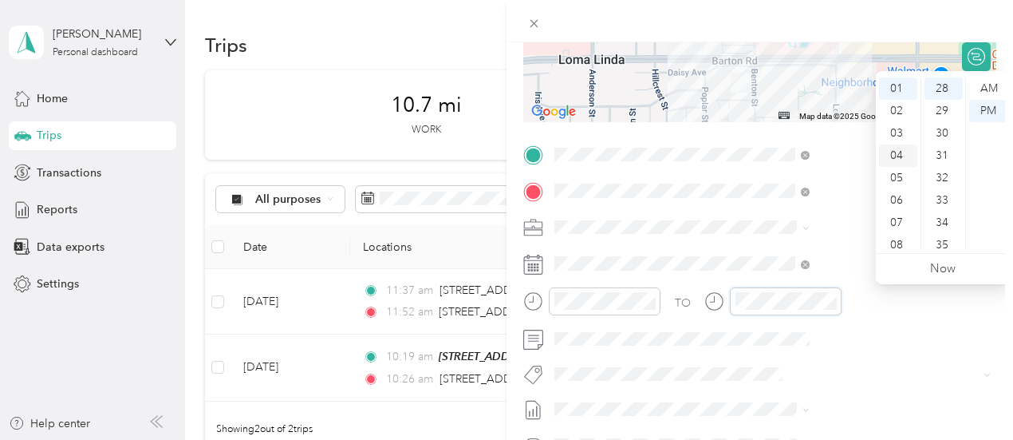
scroll to position [0, 0]
click at [660, 310] on div at bounding box center [605, 301] width 112 height 28
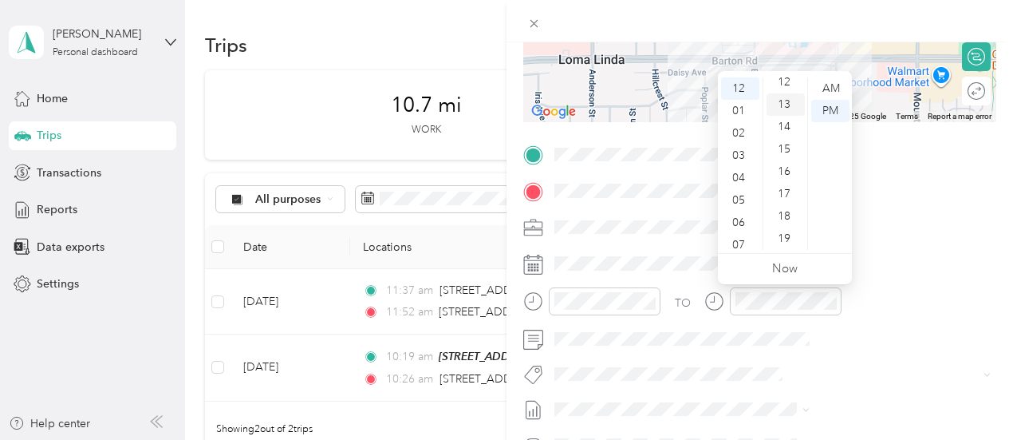
click at [786, 109] on div "13" at bounding box center [786, 104] width 38 height 22
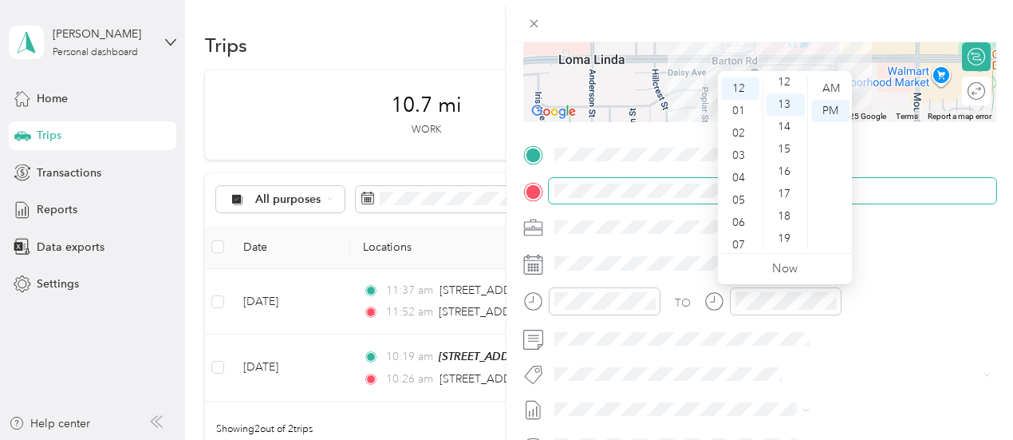
scroll to position [290, 0]
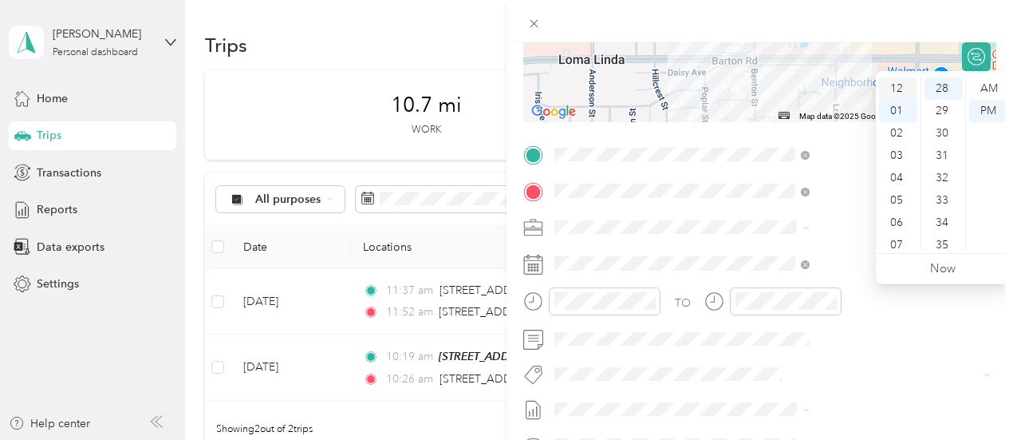
click at [892, 93] on div "12" at bounding box center [898, 88] width 38 height 22
click at [944, 219] on div "16" at bounding box center [944, 219] width 38 height 22
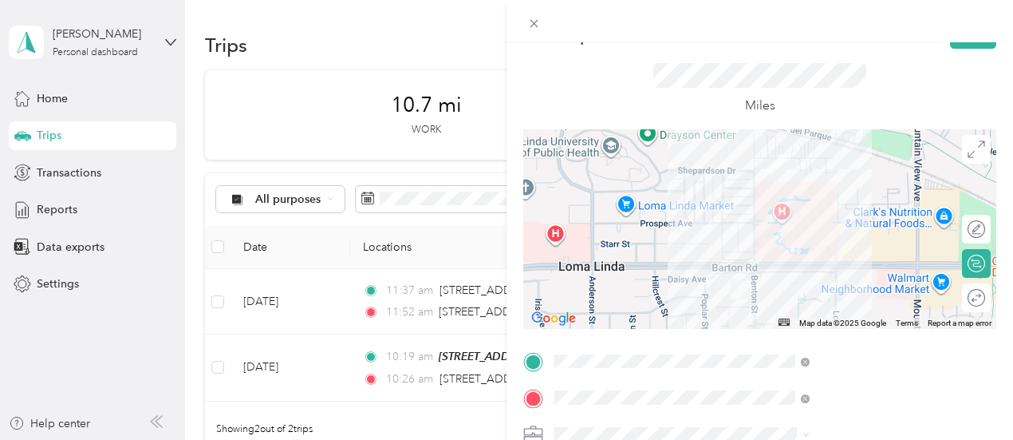
scroll to position [0, 0]
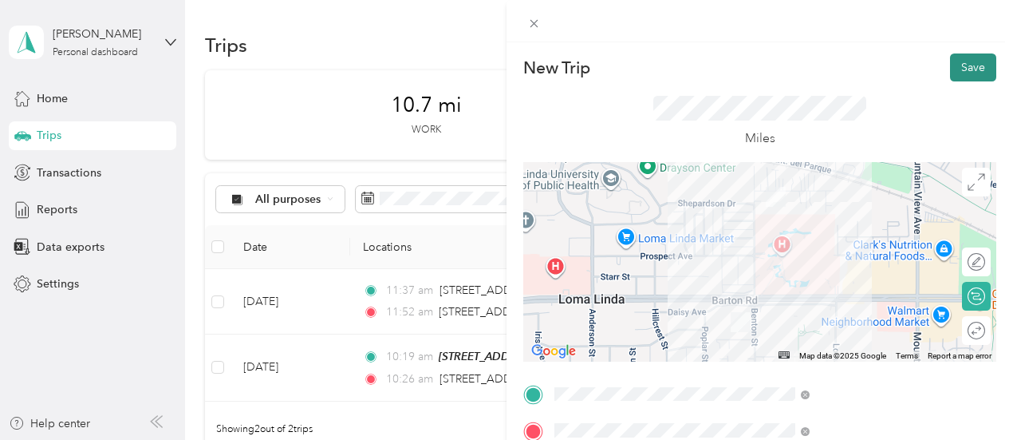
click at [950, 63] on button "Save" at bounding box center [973, 67] width 46 height 28
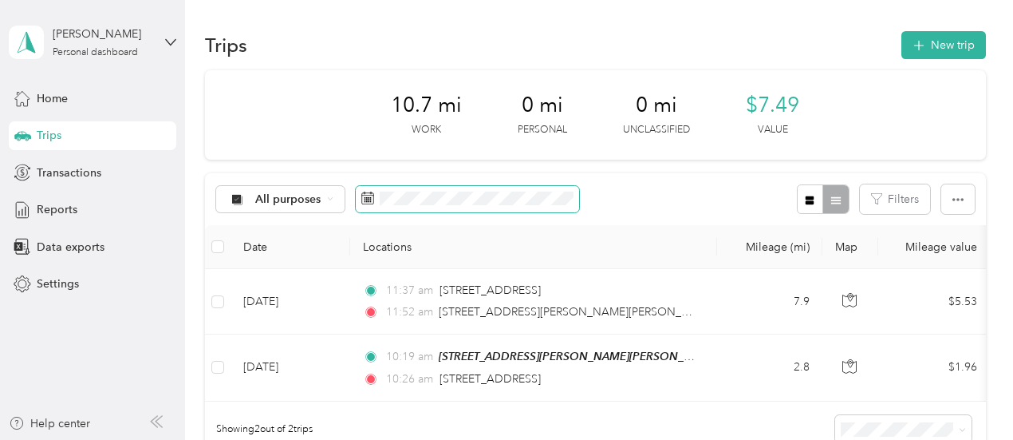
click at [491, 207] on span at bounding box center [467, 199] width 223 height 27
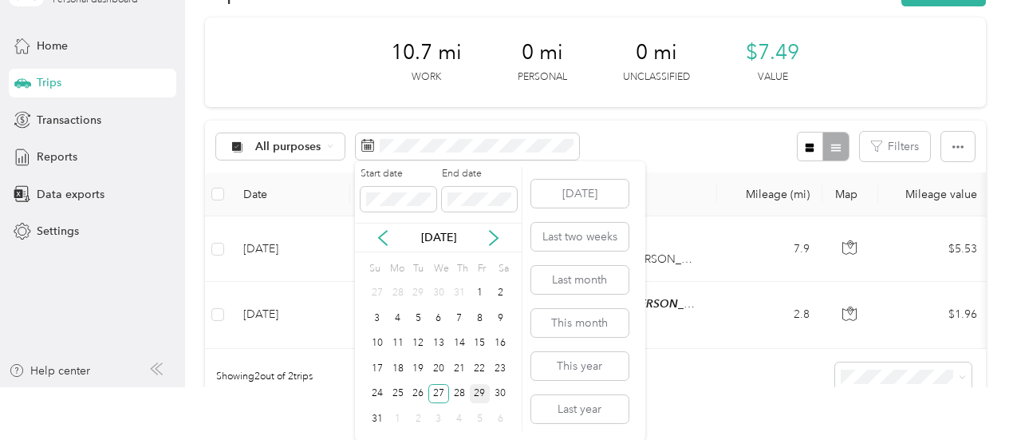
click at [477, 393] on div "29" at bounding box center [480, 394] width 21 height 20
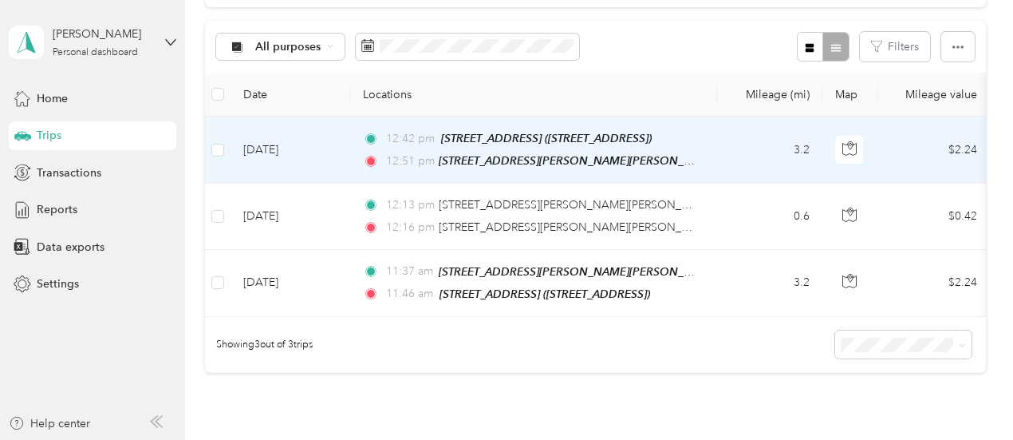
scroll to position [160, 0]
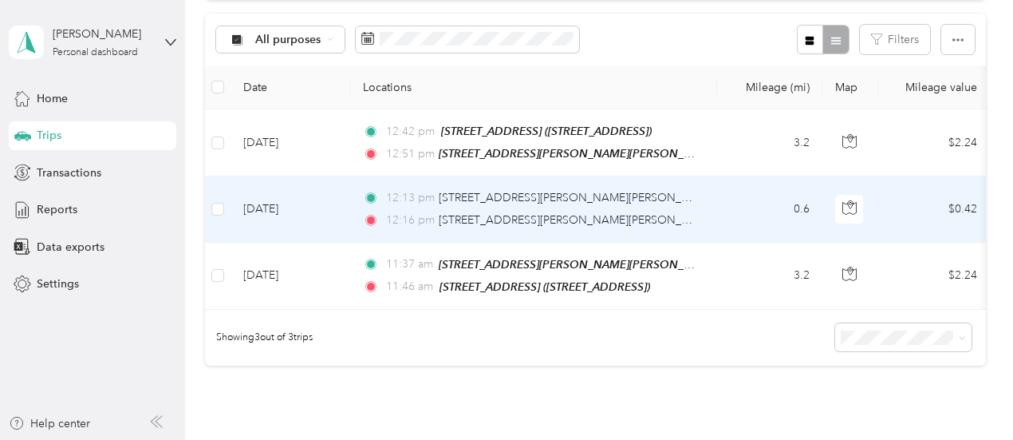
click at [664, 198] on div "12:13 pm [STREET_ADDRESS][PERSON_NAME][PERSON_NAME]" at bounding box center [530, 198] width 335 height 18
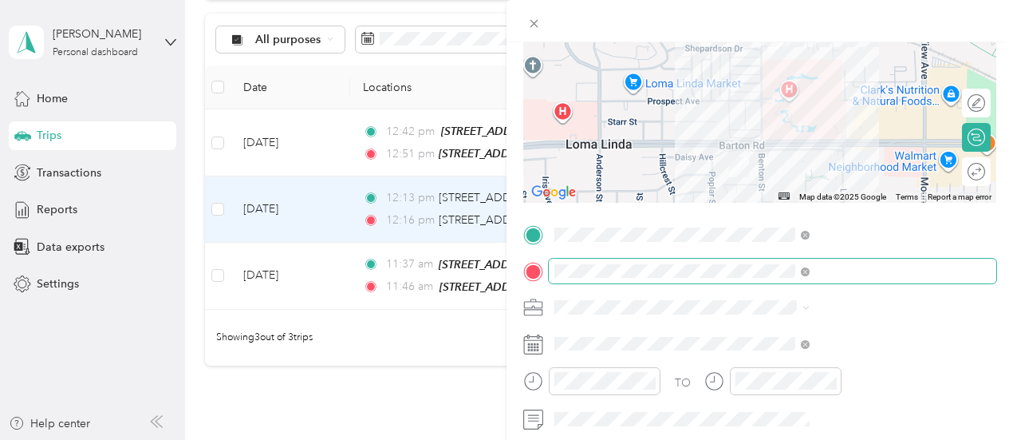
scroll to position [239, 0]
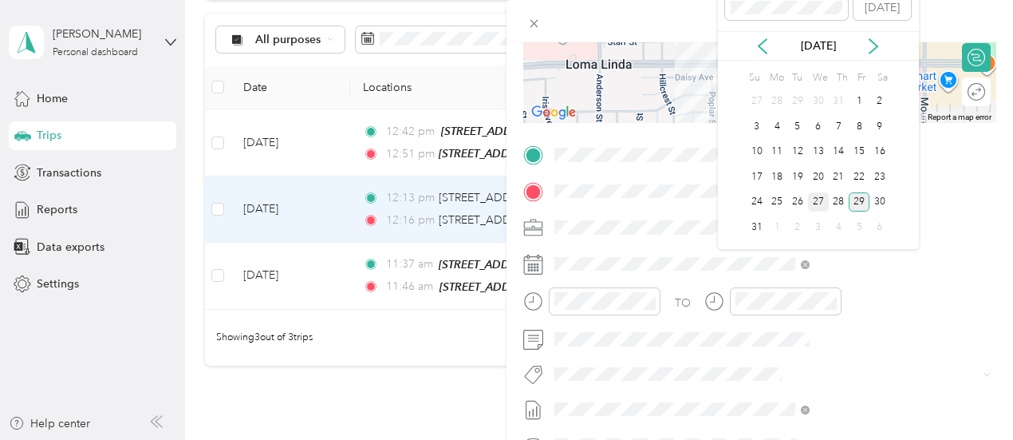
click at [813, 199] on div "27" at bounding box center [818, 202] width 21 height 20
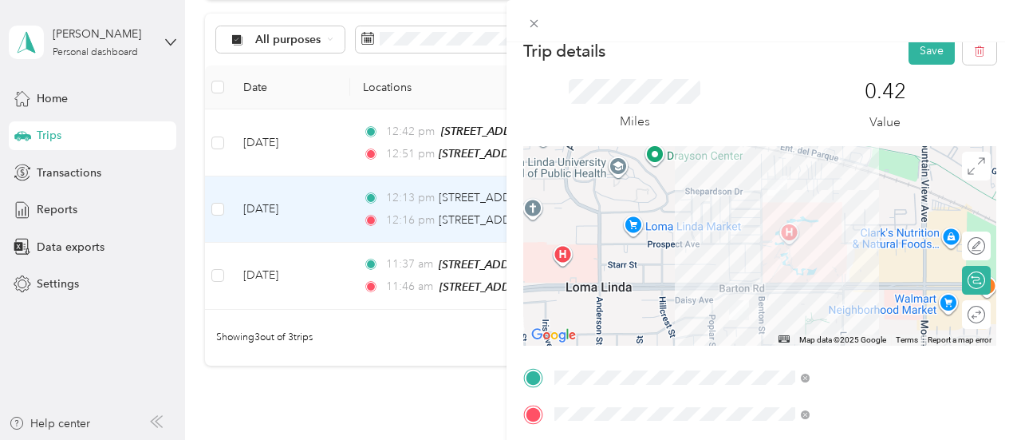
scroll to position [0, 0]
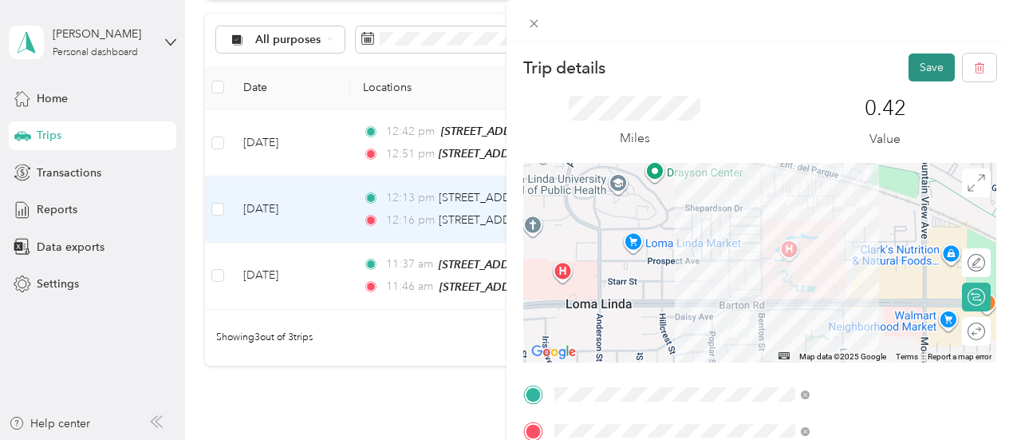
click at [917, 65] on button "Save" at bounding box center [932, 67] width 46 height 28
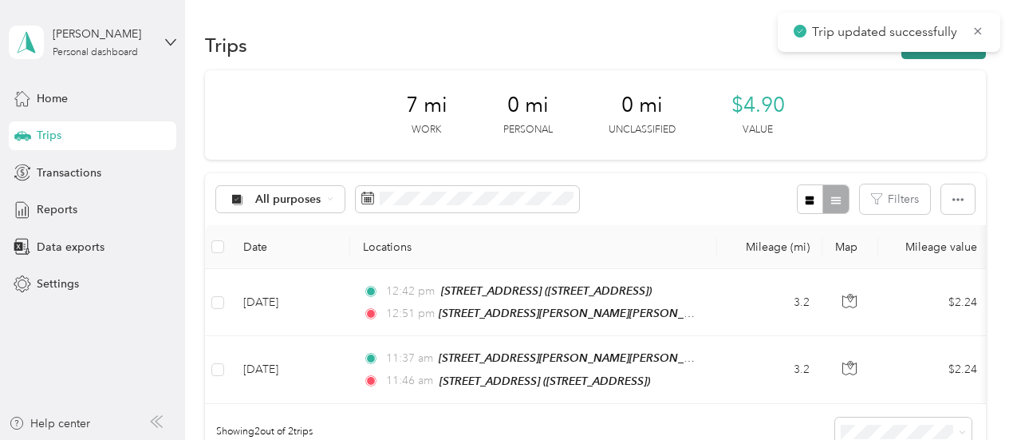
click at [956, 55] on button "New trip" at bounding box center [943, 45] width 85 height 28
